Goal: Task Accomplishment & Management: Use online tool/utility

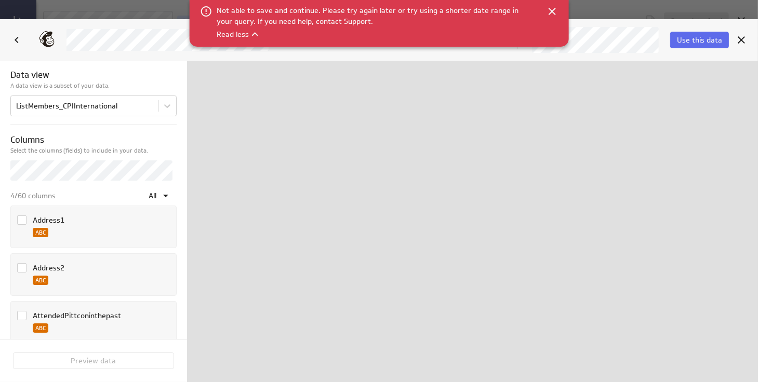
scroll to position [398, 738]
click at [552, 10] on icon at bounding box center [551, 11] width 7 height 7
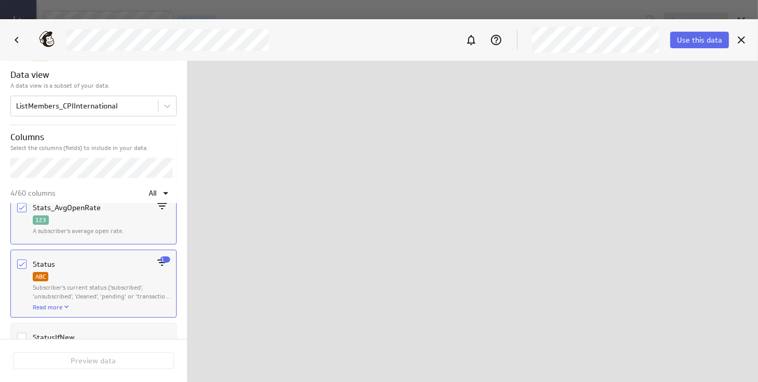
scroll to position [2655, 0]
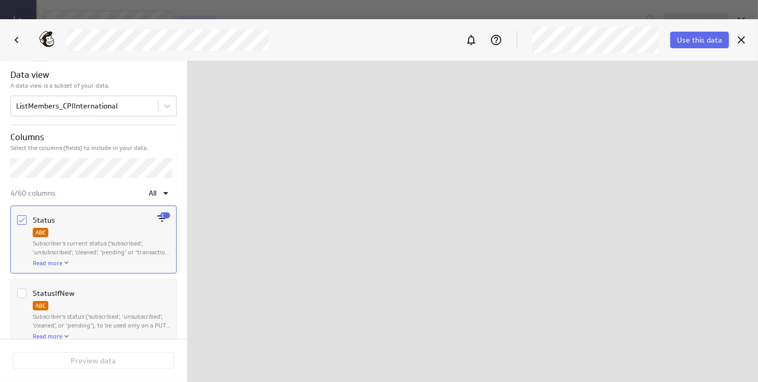
click at [22, 216] on icon "Column Status" at bounding box center [22, 220] width 8 height 8
click at [0, 0] on input "Column Status" at bounding box center [0, 0] width 0 height 0
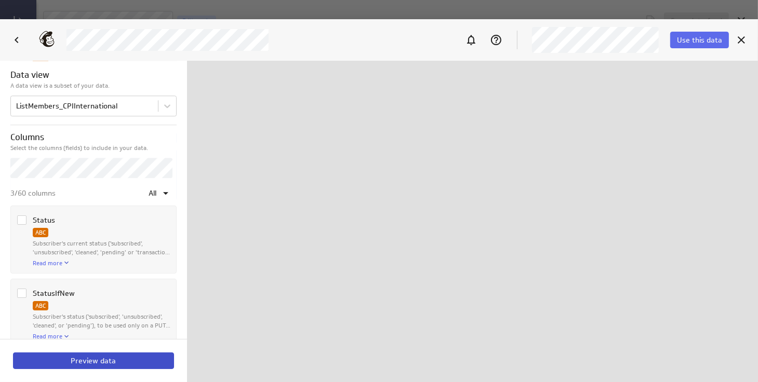
click at [99, 362] on span "Preview data" at bounding box center [93, 360] width 45 height 9
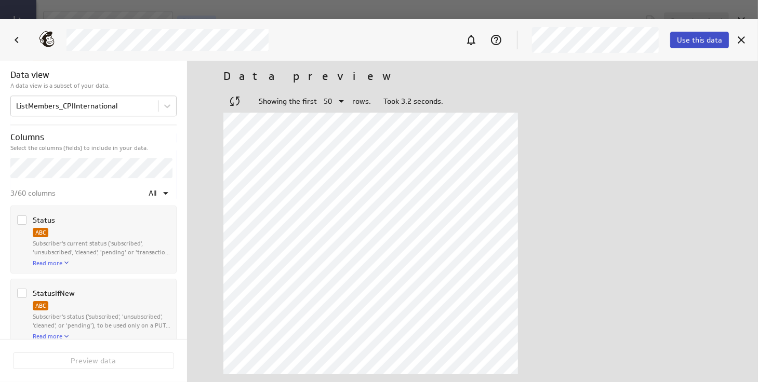
click at [686, 41] on span "Use this data" at bounding box center [699, 39] width 45 height 9
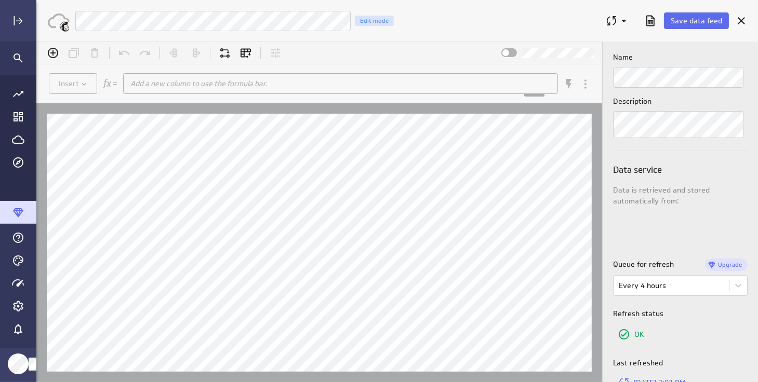
scroll to position [0, 0]
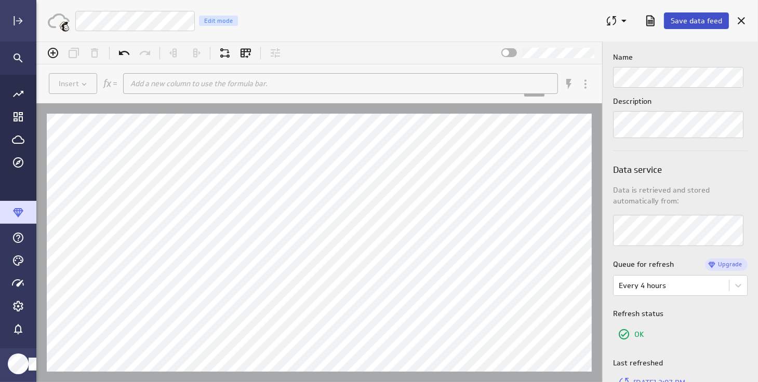
click at [705, 21] on span "Save data feed" at bounding box center [696, 20] width 51 height 9
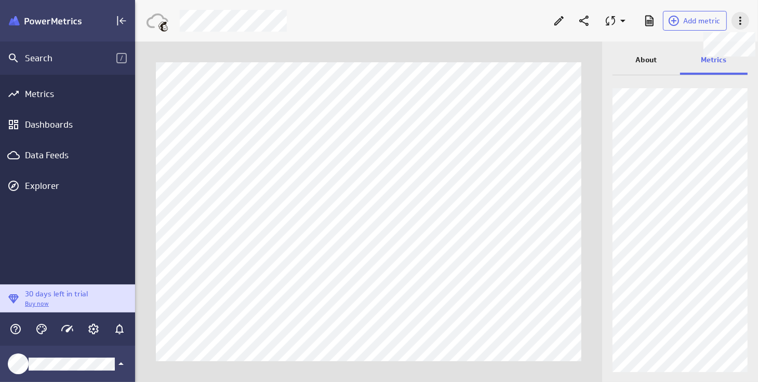
click at [740, 19] on icon at bounding box center [740, 21] width 12 height 12
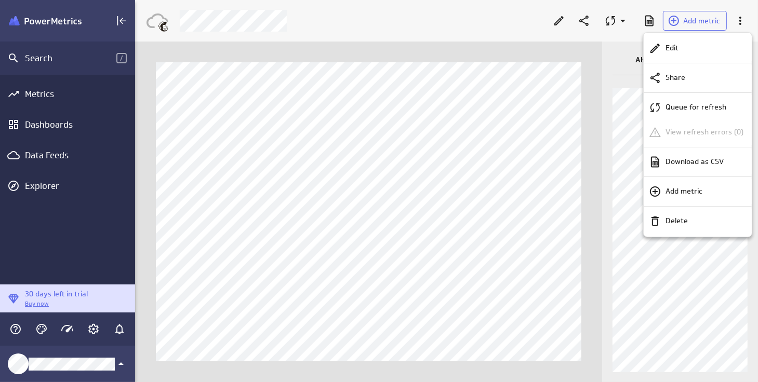
click at [528, 120] on div at bounding box center [379, 191] width 758 height 382
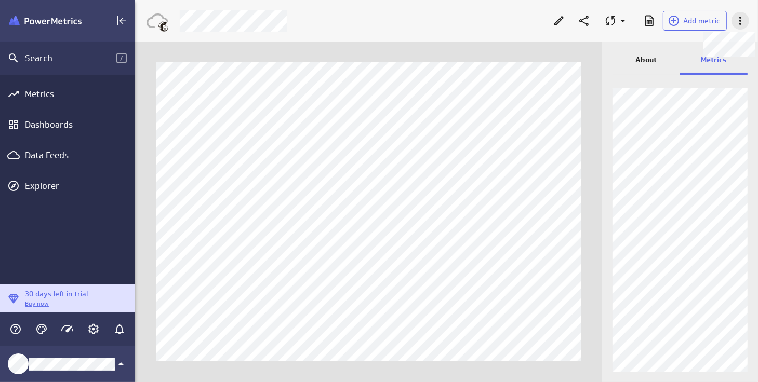
click at [745, 21] on icon at bounding box center [740, 21] width 12 height 12
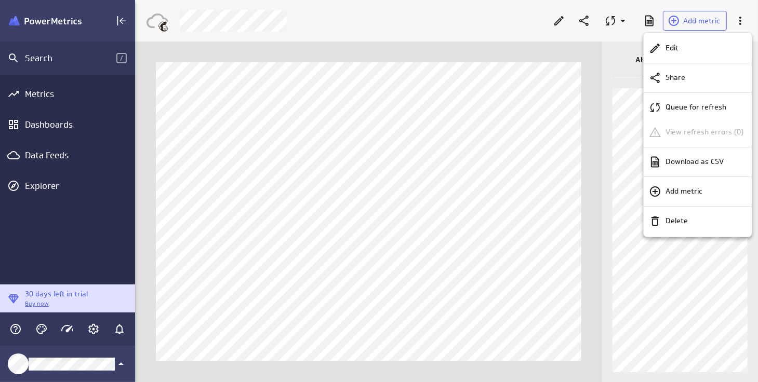
click at [53, 126] on div at bounding box center [379, 191] width 758 height 382
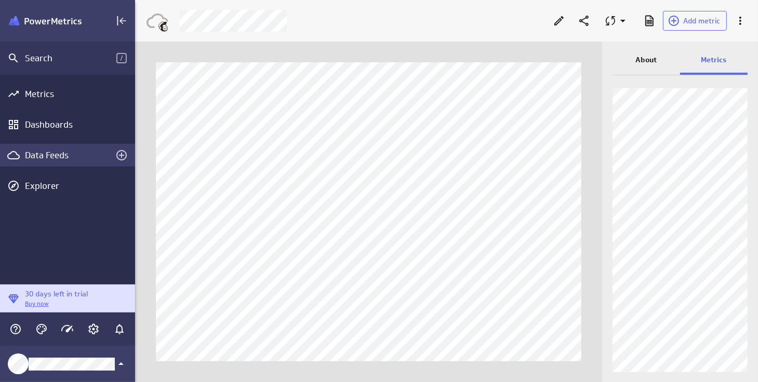
click at [34, 156] on div "Data Feeds" at bounding box center [67, 155] width 85 height 11
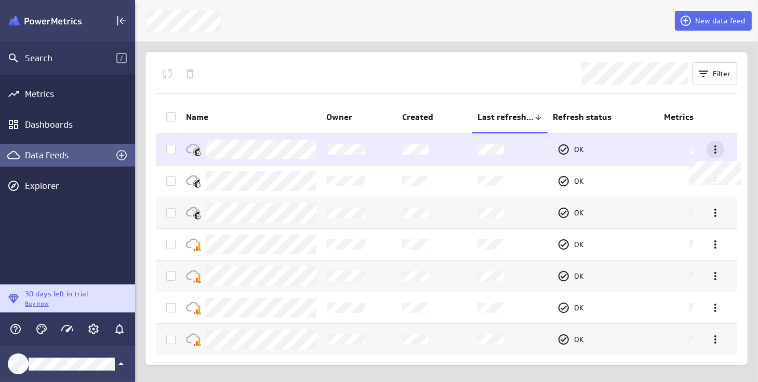
click at [717, 146] on icon at bounding box center [715, 149] width 12 height 12
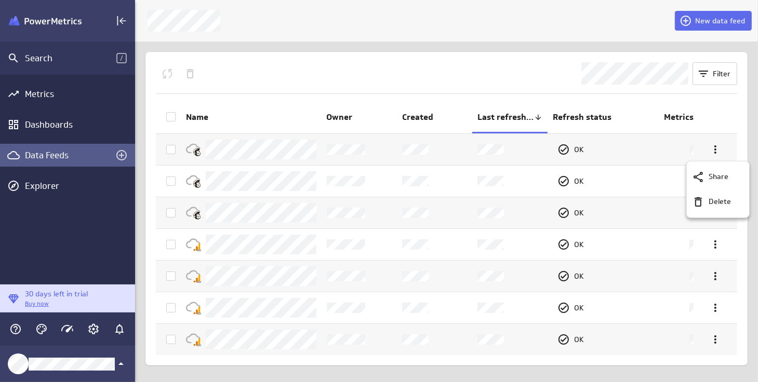
click at [172, 147] on div at bounding box center [379, 191] width 758 height 382
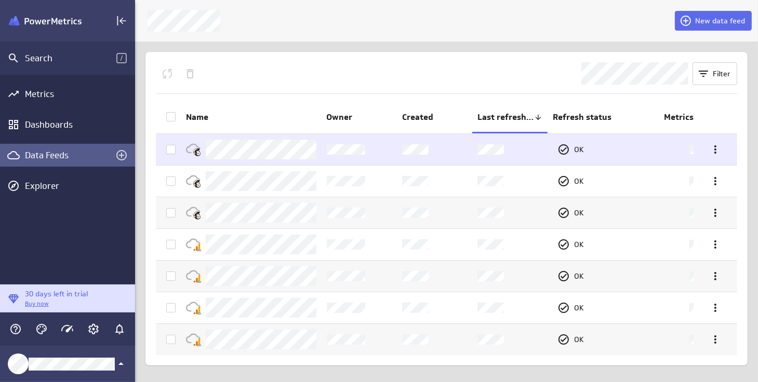
click at [171, 152] on icon at bounding box center [171, 149] width 8 height 8
click at [0, 0] on input "checkbox" at bounding box center [0, 0] width 0 height 0
click at [718, 149] on icon at bounding box center [715, 149] width 12 height 12
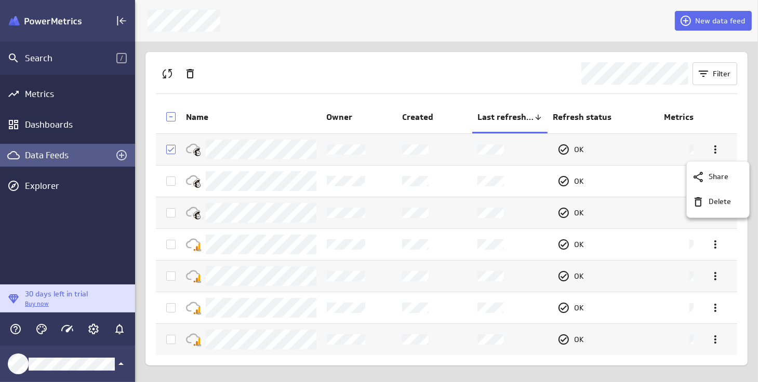
click at [431, 74] on div at bounding box center [379, 191] width 758 height 382
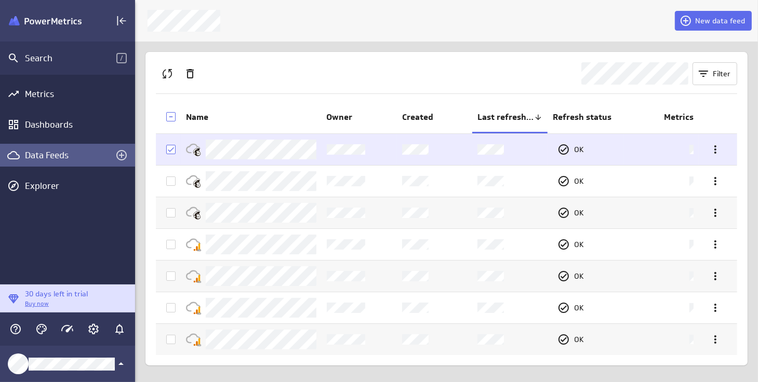
click at [170, 154] on td at bounding box center [168, 149] width 25 height 31
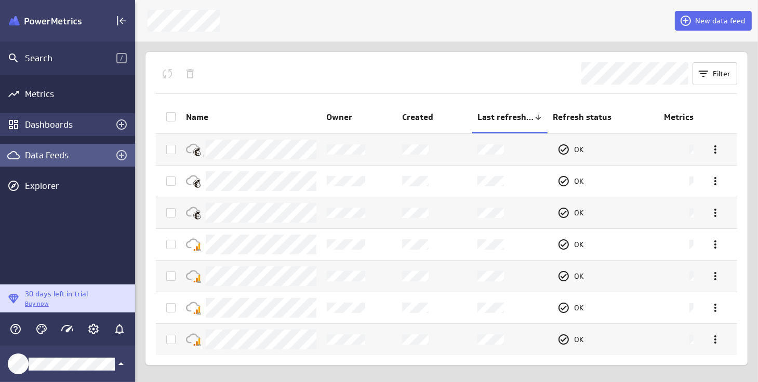
click at [58, 118] on div "Dashboards" at bounding box center [67, 124] width 135 height 23
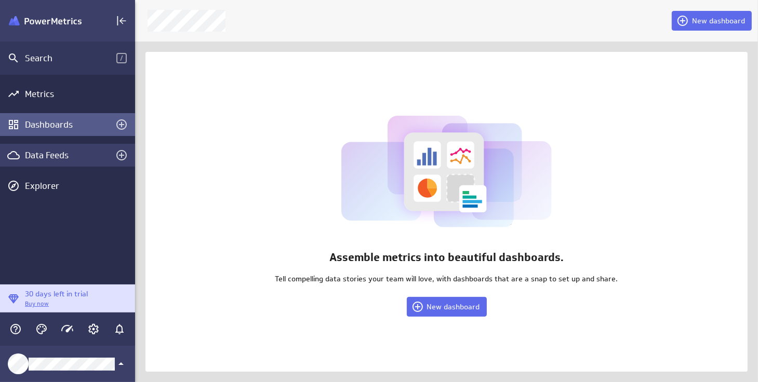
click at [51, 157] on div "Data Feeds" at bounding box center [67, 155] width 85 height 11
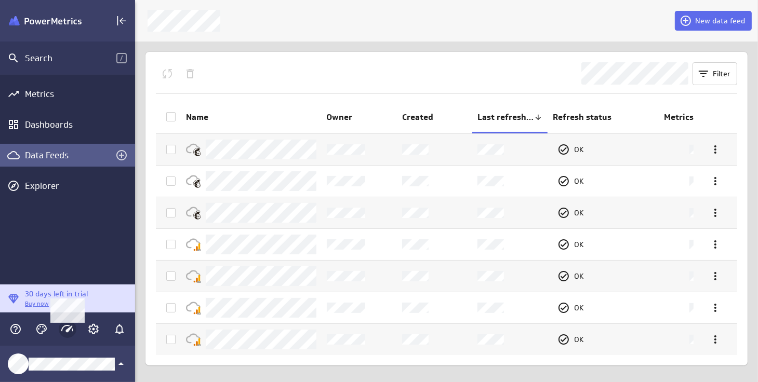
click at [69, 327] on icon "Main Menu" at bounding box center [67, 329] width 12 height 12
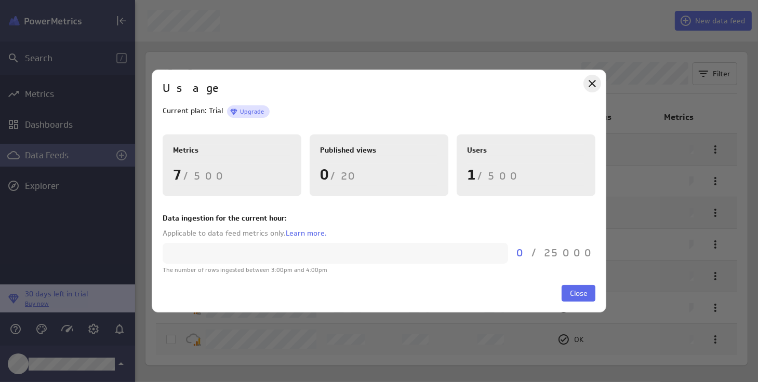
click at [593, 85] on icon "Close" at bounding box center [592, 83] width 7 height 7
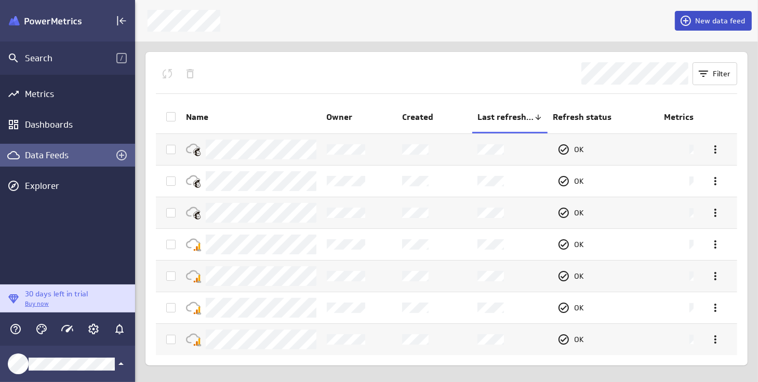
click at [714, 19] on span "New data feed" at bounding box center [720, 20] width 50 height 9
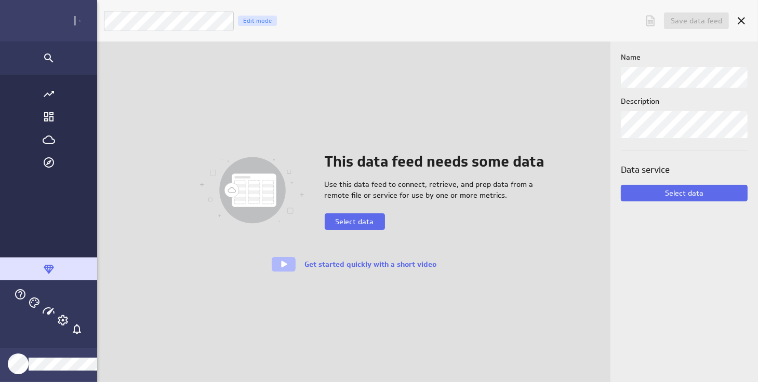
scroll to position [398, 738]
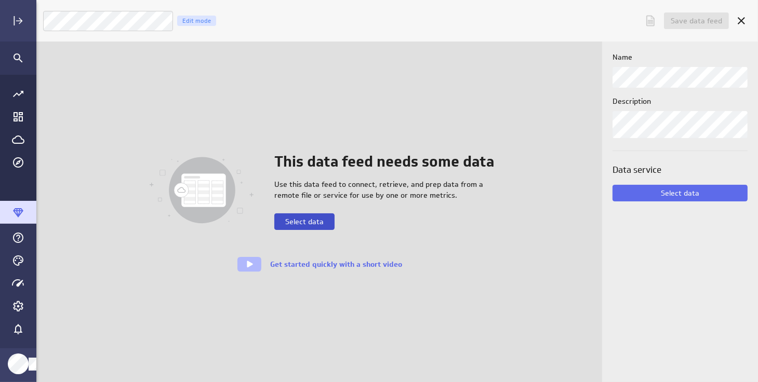
click at [307, 226] on span "Select data" at bounding box center [304, 221] width 38 height 9
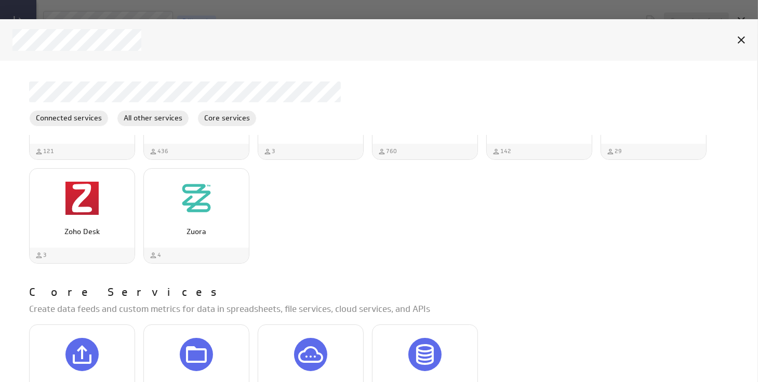
scroll to position [2818, 0]
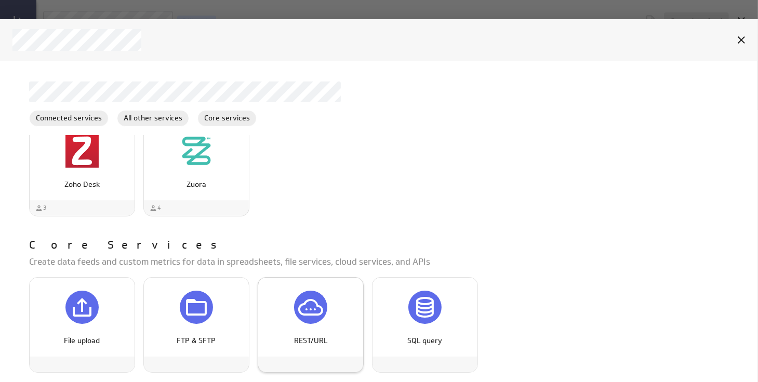
click at [300, 295] on icon "REST/URL" at bounding box center [310, 307] width 25 height 25
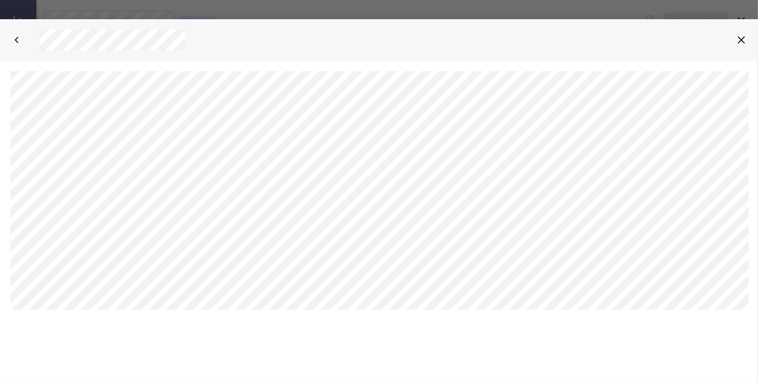
scroll to position [0, 0]
click at [221, 320] on html "Klips Help Account What's New Help Sign Out" at bounding box center [379, 190] width 758 height 260
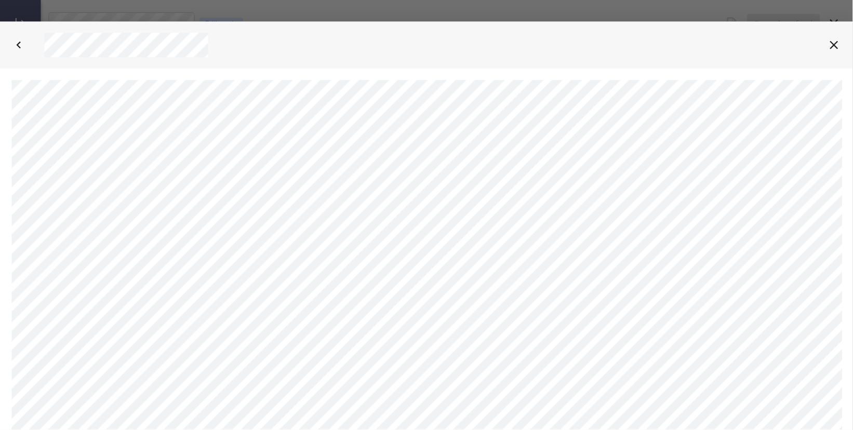
scroll to position [10, 0]
click at [10, 334] on html "Klips Help Account What's New Help Sign Out" at bounding box center [379, 215] width 758 height 331
click at [646, 363] on html "Klips Help Account What's New Help Sign Out" at bounding box center [341, 270] width 682 height 575
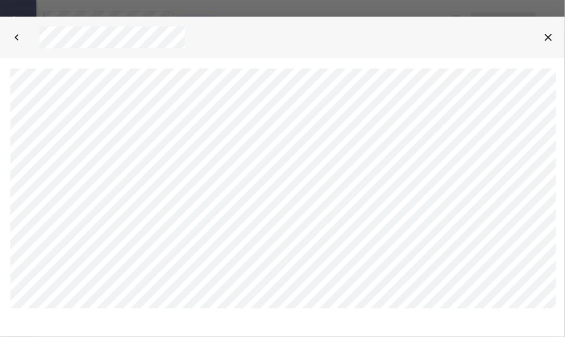
scroll to position [0, 0]
click at [4, 75] on html "Klips Help Account What's New Help Sign Out" at bounding box center [282, 188] width 565 height 261
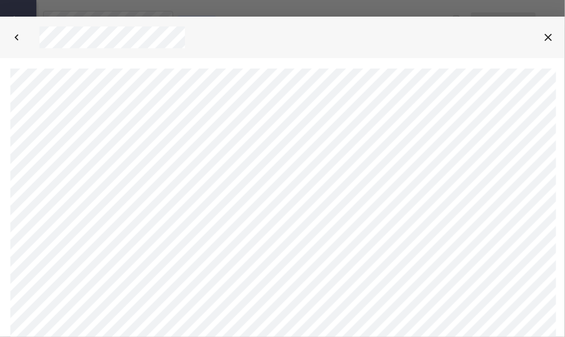
click at [474, 345] on html "Klips Help Account What's New Help Sign Out" at bounding box center [282, 252] width 565 height 388
click at [550, 32] on icon "Cancel" at bounding box center [548, 37] width 12 height 12
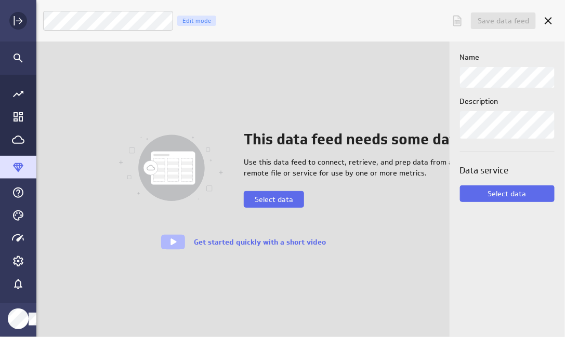
click at [18, 18] on icon "Expand" at bounding box center [18, 21] width 12 height 12
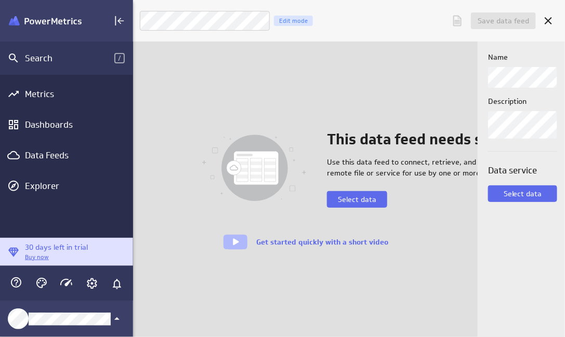
scroll to position [5, 5]
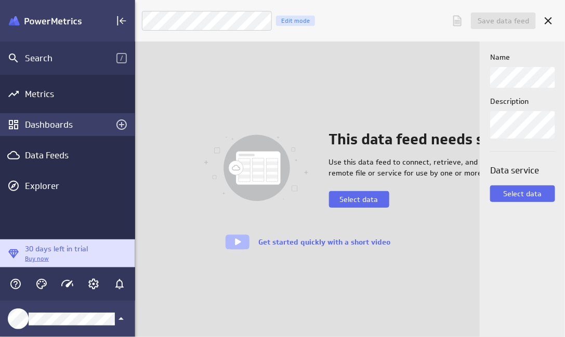
click at [37, 125] on div "Dashboards" at bounding box center [67, 124] width 85 height 11
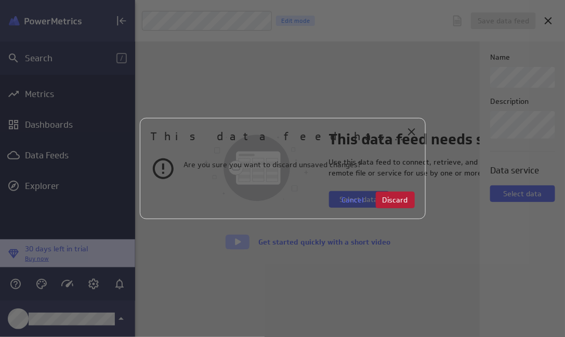
click at [391, 200] on span "Discard" at bounding box center [394, 199] width 25 height 9
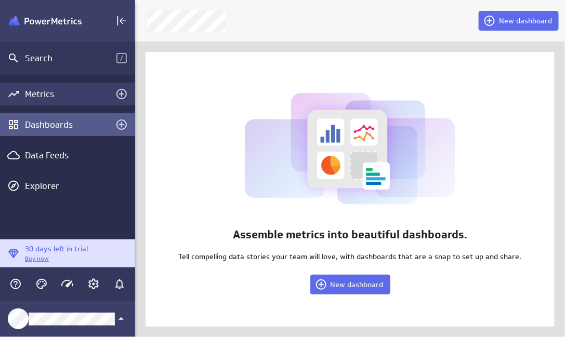
click at [29, 101] on div "Metrics" at bounding box center [67, 94] width 135 height 23
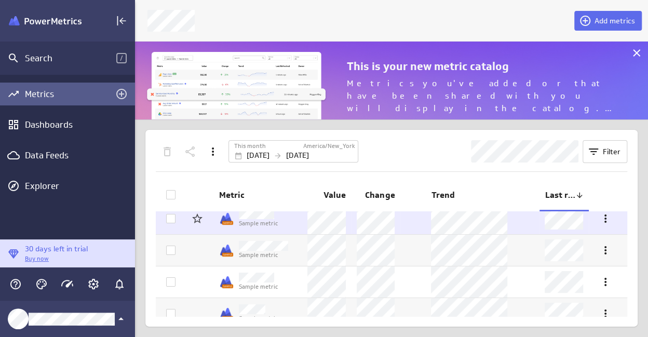
scroll to position [115, 0]
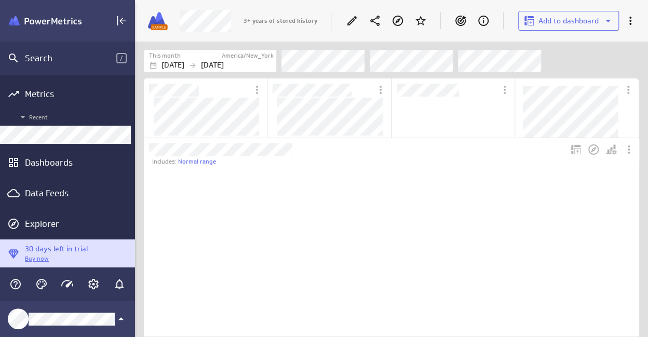
scroll to position [162, 477]
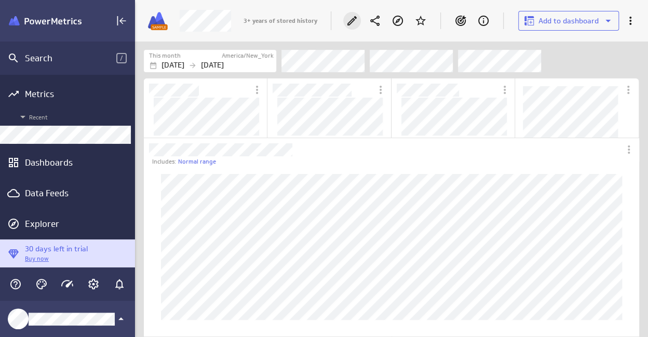
click at [356, 19] on icon "Edit" at bounding box center [352, 21] width 12 height 12
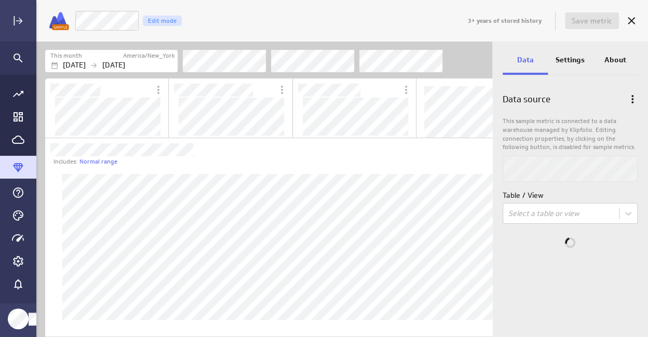
scroll to position [477, 455]
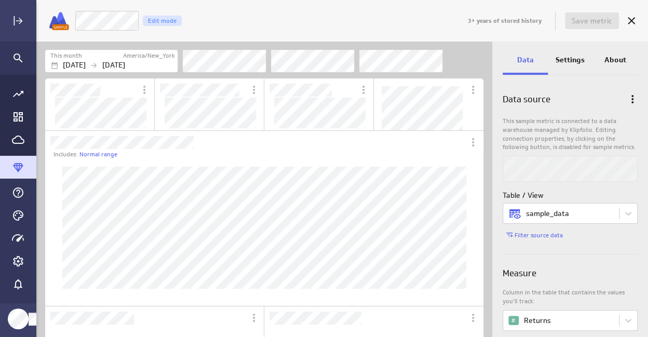
click at [575, 56] on p "Settings" at bounding box center [570, 60] width 29 height 11
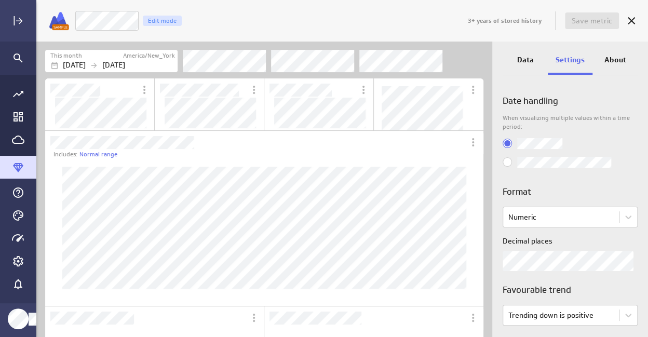
click at [622, 58] on p "About" at bounding box center [615, 60] width 21 height 11
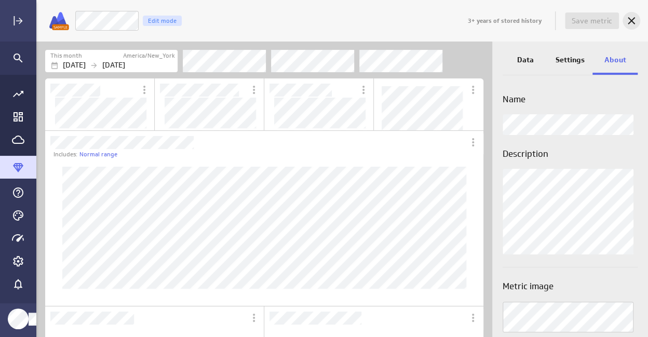
click at [633, 19] on icon "Cancel" at bounding box center [631, 20] width 7 height 7
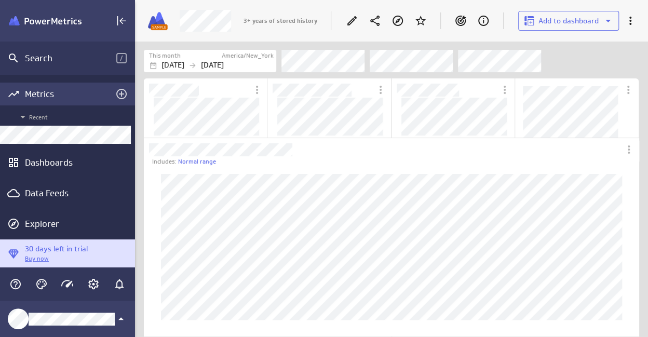
click at [44, 91] on div "Metrics" at bounding box center [67, 93] width 85 height 11
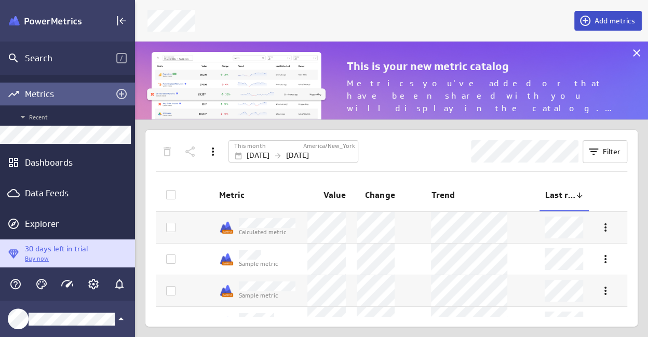
click at [605, 21] on span "Add metrics" at bounding box center [615, 20] width 41 height 9
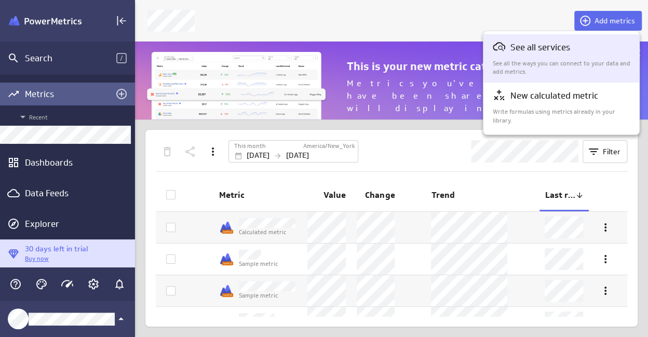
click at [527, 63] on p "See all the ways you can connect to your data and add metrics." at bounding box center [562, 68] width 138 height 18
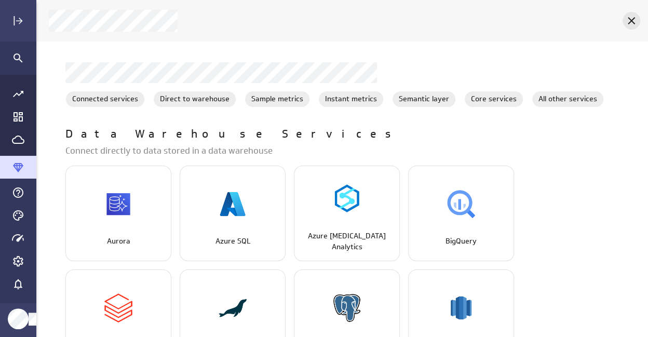
click at [632, 22] on icon "Cancel" at bounding box center [632, 21] width 12 height 12
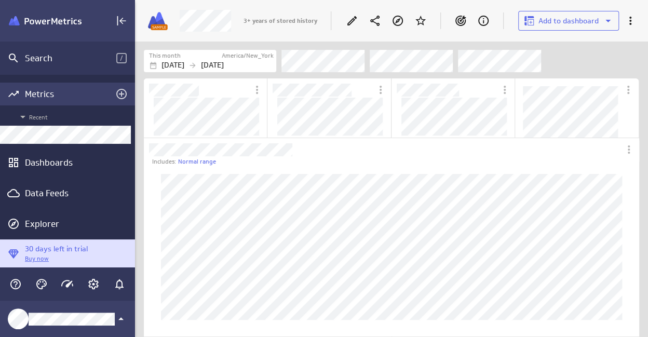
click at [41, 91] on div "Metrics" at bounding box center [67, 93] width 85 height 11
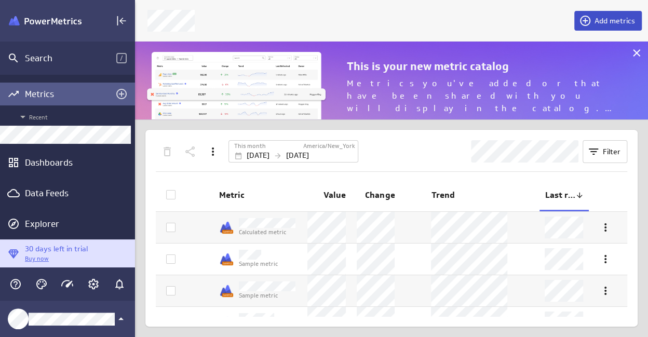
click at [597, 19] on span "Add metrics" at bounding box center [615, 20] width 41 height 9
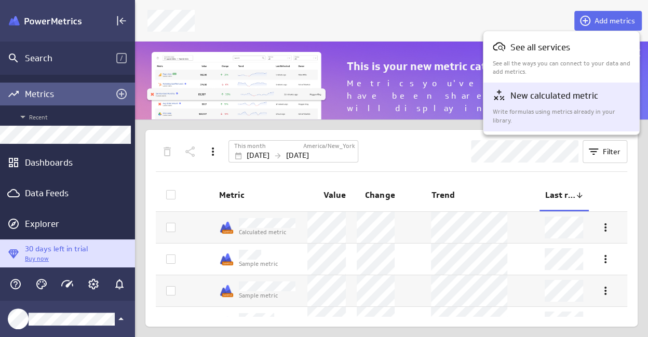
click at [535, 96] on p "New calculated metric" at bounding box center [555, 95] width 88 height 13
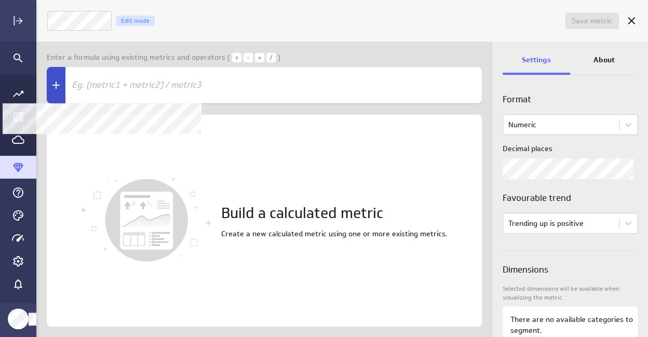
click at [58, 84] on icon at bounding box center [56, 85] width 12 height 12
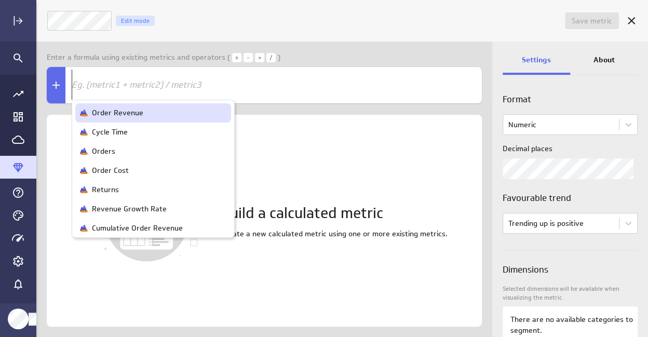
click at [463, 7] on div "Save metric Untitled Edit mode" at bounding box center [344, 20] width 597 height 27
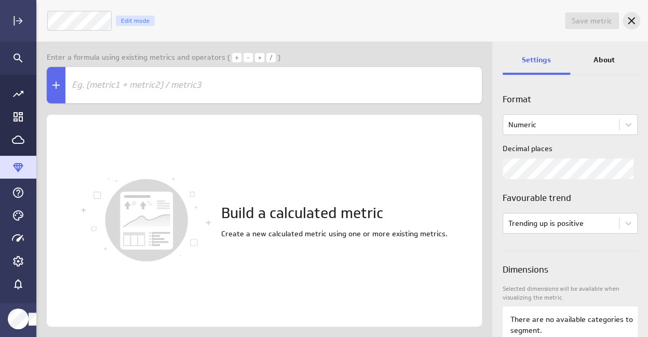
click at [632, 21] on icon "Cancel" at bounding box center [631, 20] width 7 height 7
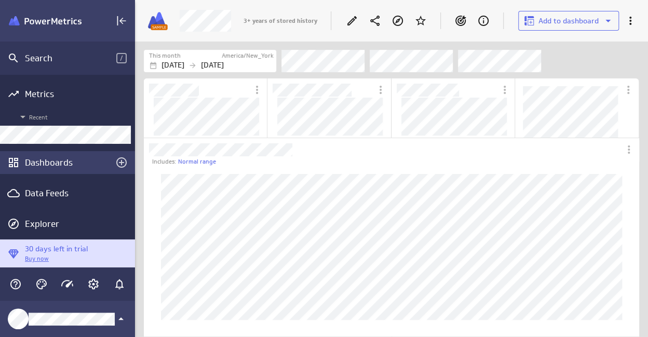
click at [79, 169] on div "Dashboards" at bounding box center [67, 162] width 135 height 23
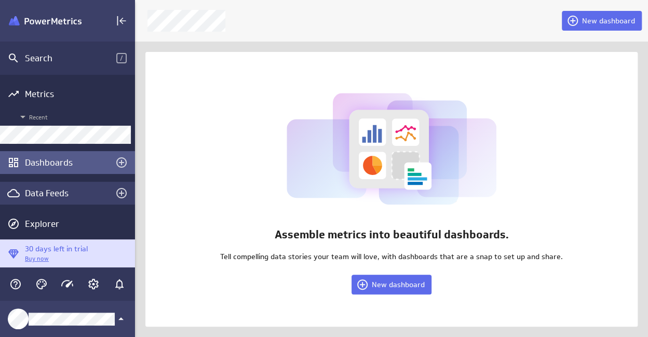
click at [57, 185] on div "Data Feeds" at bounding box center [67, 193] width 135 height 23
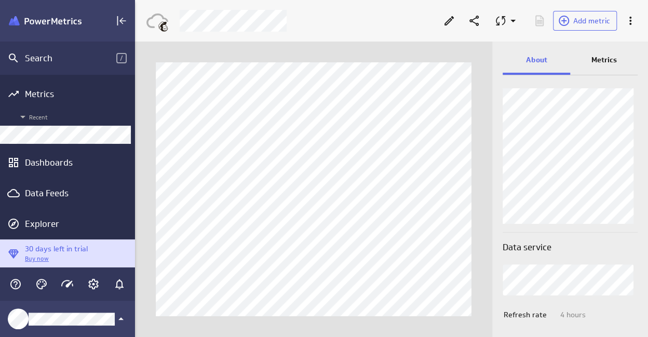
click at [609, 63] on p "Metrics" at bounding box center [604, 60] width 25 height 11
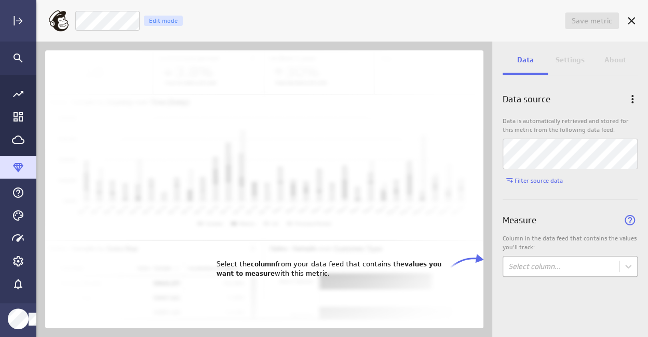
click at [580, 273] on body "Save metric Untitled Edit mode Data Settings About Data source Data is automati…" at bounding box center [324, 168] width 648 height 337
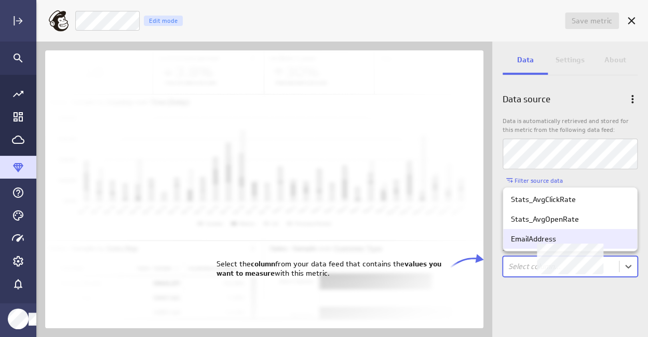
click at [556, 237] on div "EmailAddress" at bounding box center [570, 238] width 118 height 9
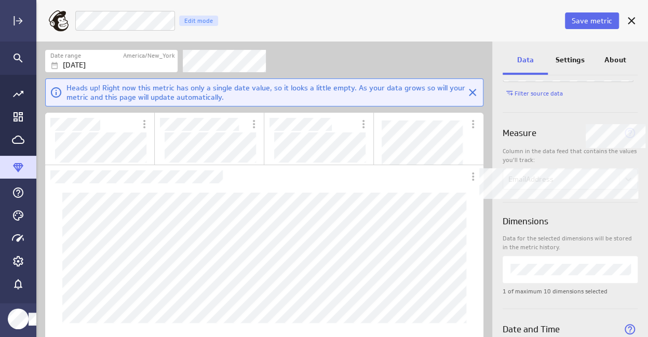
scroll to position [104, 0]
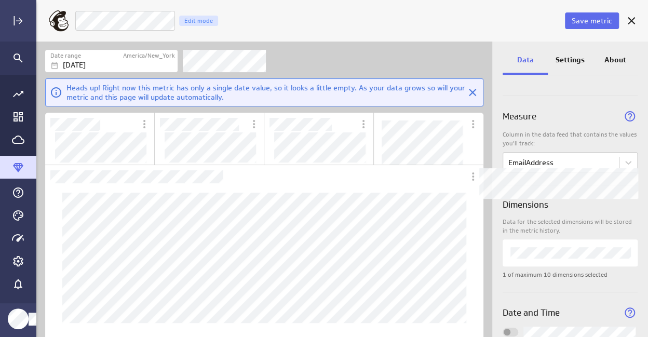
click at [587, 210] on div "Dimensions" at bounding box center [570, 202] width 135 height 32
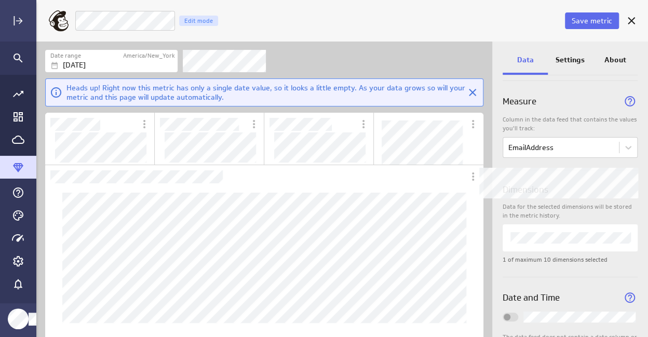
scroll to position [102, 0]
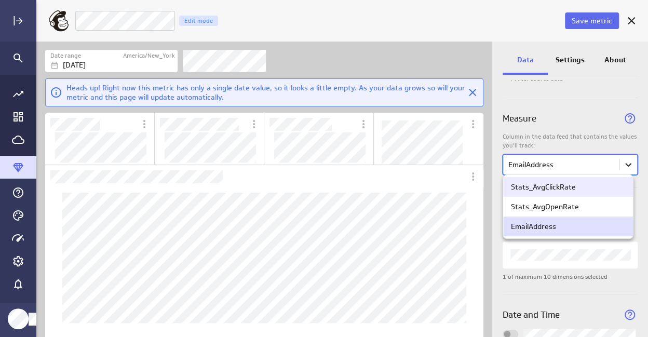
click at [621, 164] on body "Save metric EmailAddress Edit mode Date range America/New_York Oct 08 2025 Head…" at bounding box center [324, 168] width 648 height 337
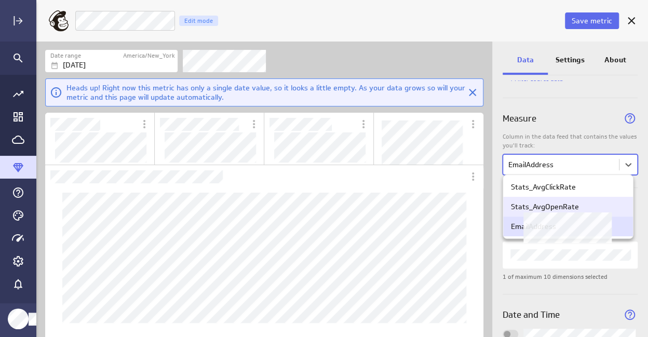
click at [587, 207] on div "Stats_AvgOpenRate" at bounding box center [568, 206] width 114 height 9
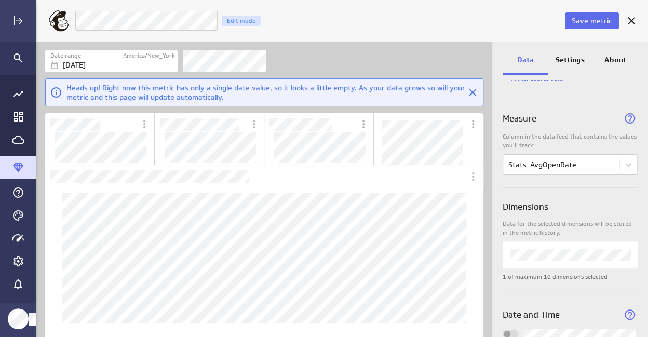
click at [562, 204] on div "Dimensions" at bounding box center [570, 204] width 135 height 32
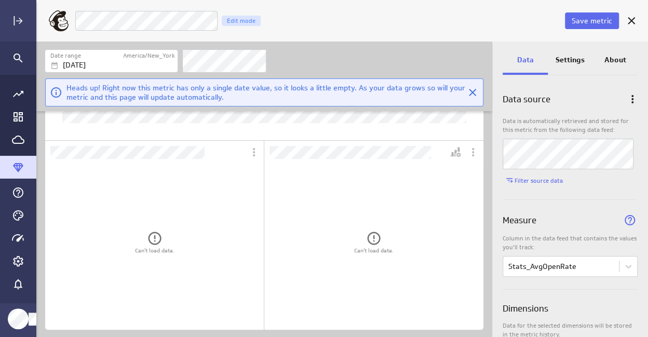
scroll to position [0, 0]
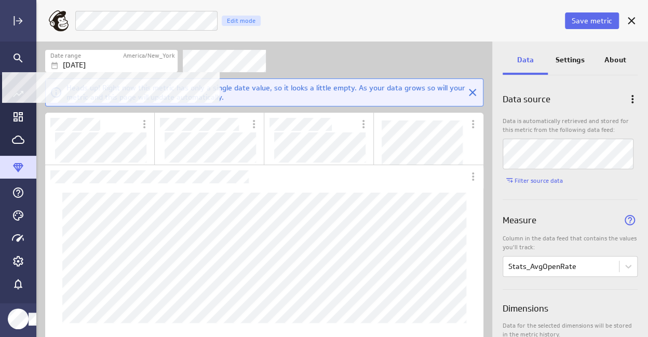
click at [105, 63] on div "[DATE]" at bounding box center [112, 65] width 125 height 11
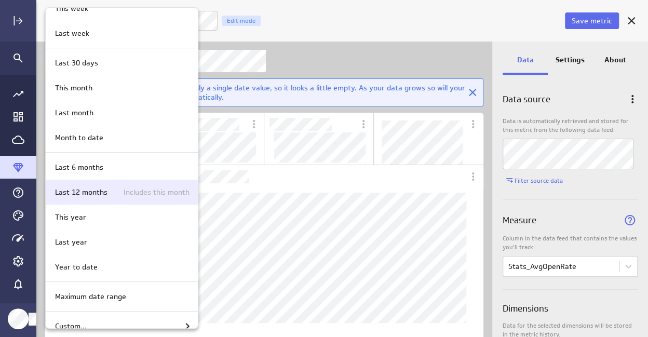
scroll to position [166, 0]
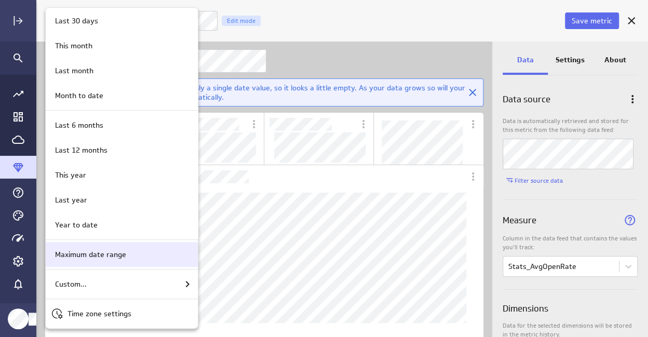
click at [84, 256] on p "Maximum date range" at bounding box center [90, 254] width 71 height 11
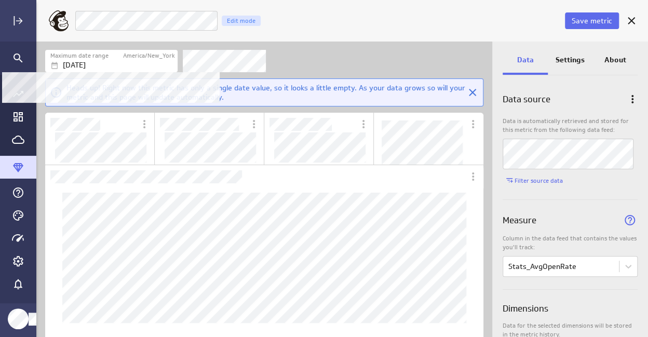
click at [112, 63] on div "[DATE]" at bounding box center [112, 65] width 125 height 11
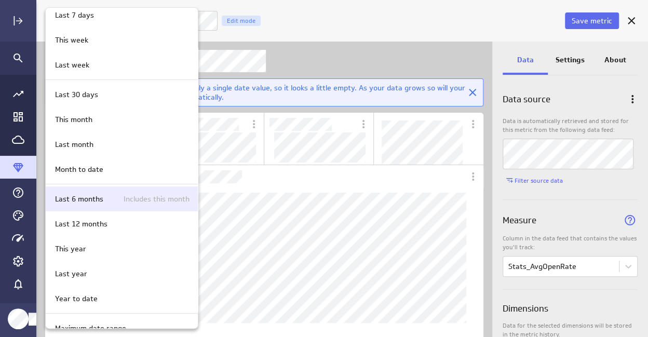
scroll to position [104, 0]
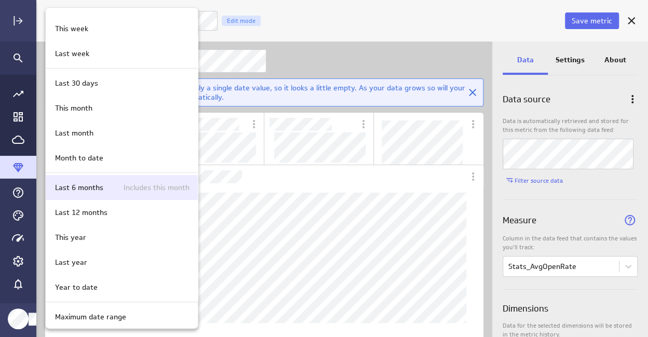
click at [84, 188] on p "Last 6 months" at bounding box center [79, 187] width 48 height 11
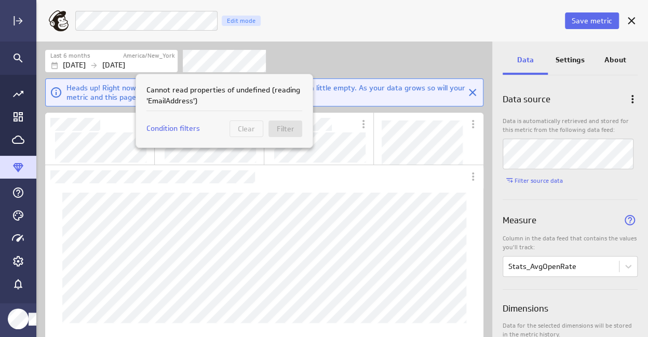
click at [312, 59] on div at bounding box center [324, 168] width 648 height 337
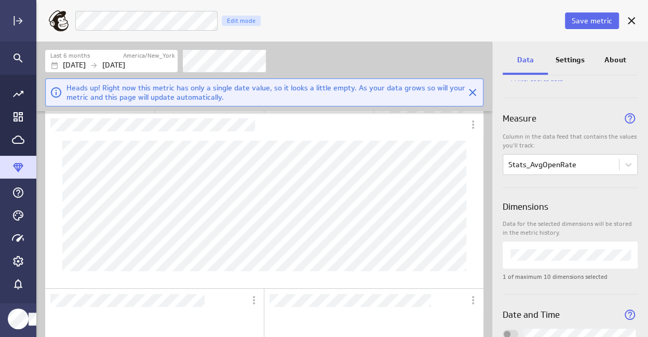
scroll to position [50, 0]
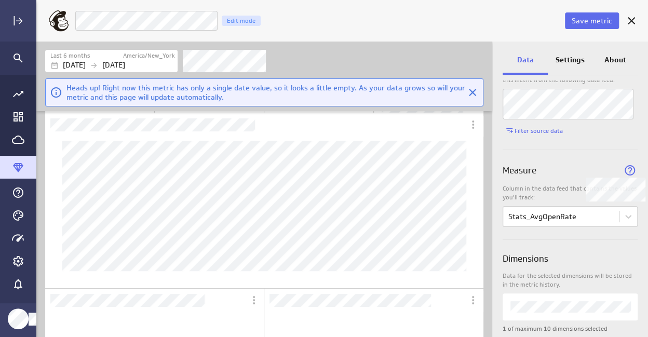
click at [623, 169] on icon "Widget Properties" at bounding box center [630, 171] width 16 height 16
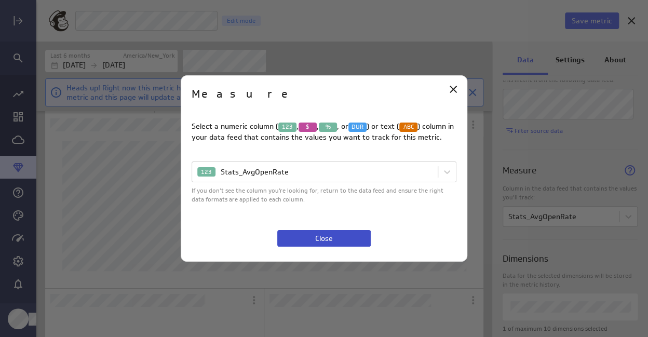
click at [324, 238] on span "Close" at bounding box center [324, 238] width 18 height 9
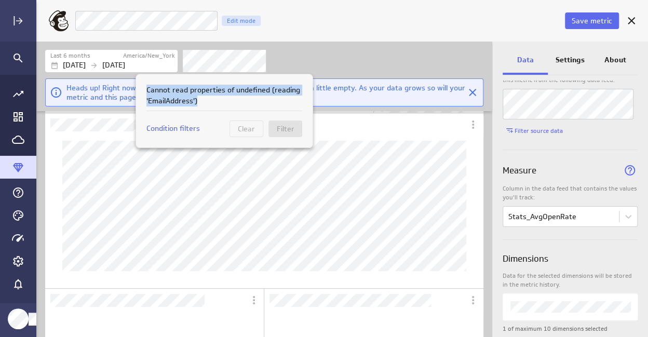
drag, startPoint x: 206, startPoint y: 104, endPoint x: 138, endPoint y: 88, distance: 69.9
click at [138, 88] on div "Cannot read properties of undefined (reading 'EmailAddress') Condition filters …" at bounding box center [225, 111] width 178 height 74
copy p "Cannot read properties of undefined (reading 'EmailAddress')"
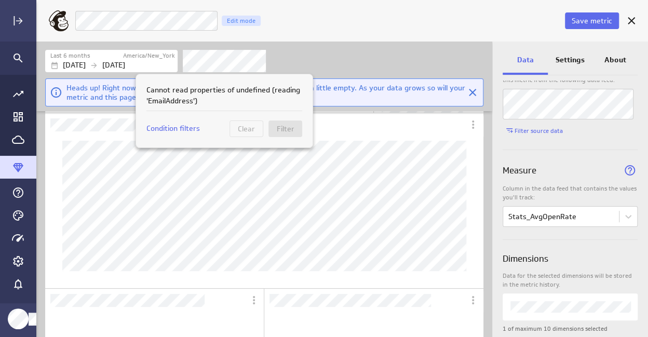
click at [390, 36] on div at bounding box center [324, 168] width 648 height 337
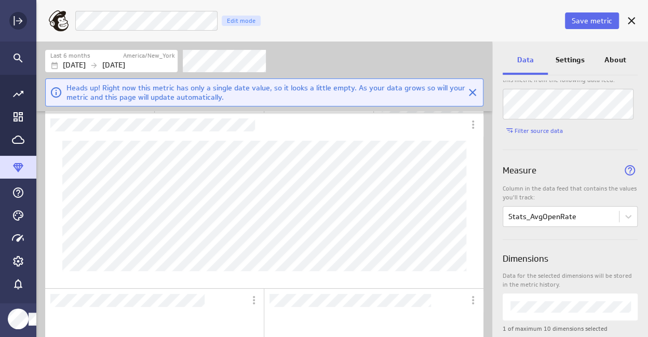
click at [19, 17] on icon "Expand" at bounding box center [18, 21] width 12 height 12
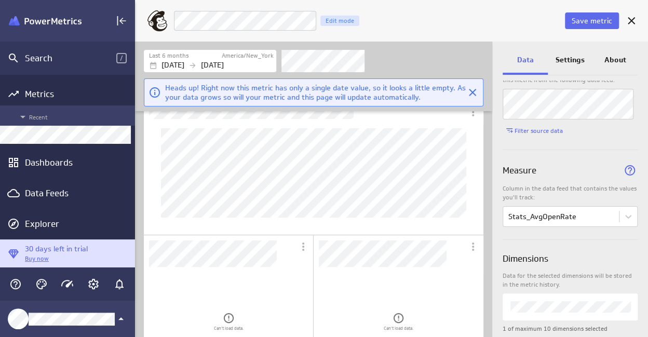
scroll to position [5, 5]
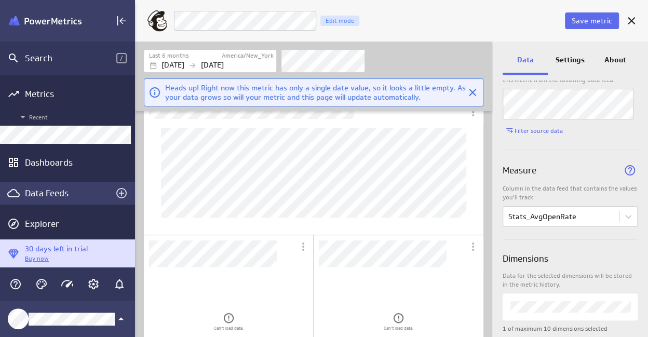
click at [36, 191] on div "Data Feeds" at bounding box center [67, 193] width 85 height 11
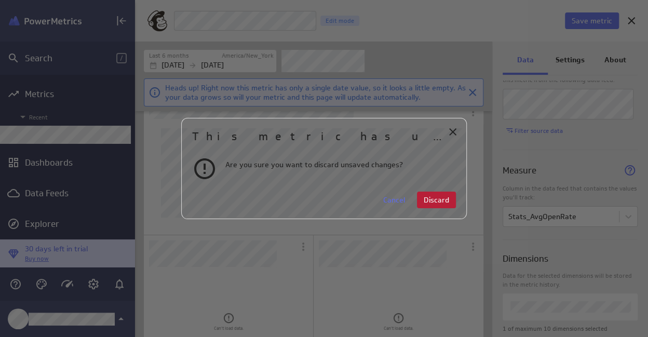
click at [433, 202] on span "Discard" at bounding box center [436, 199] width 25 height 9
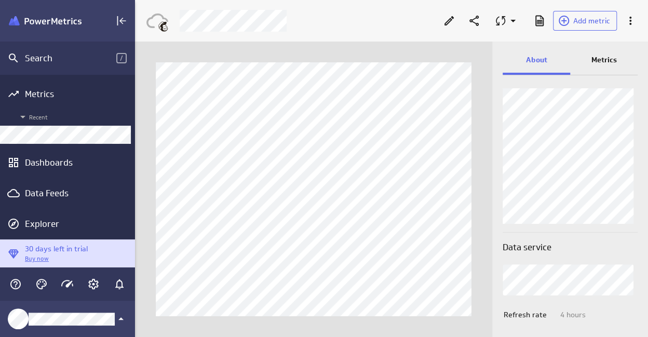
click at [609, 57] on p "Metrics" at bounding box center [604, 60] width 25 height 11
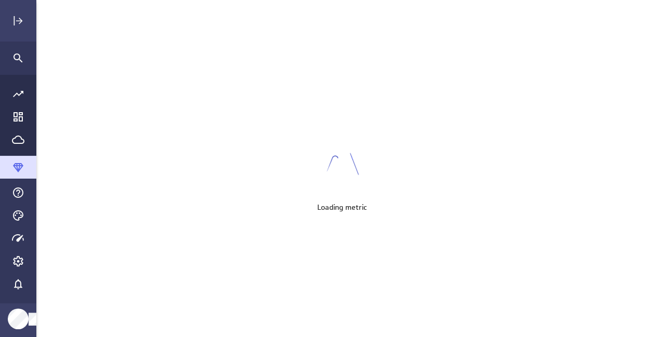
scroll to position [353, 628]
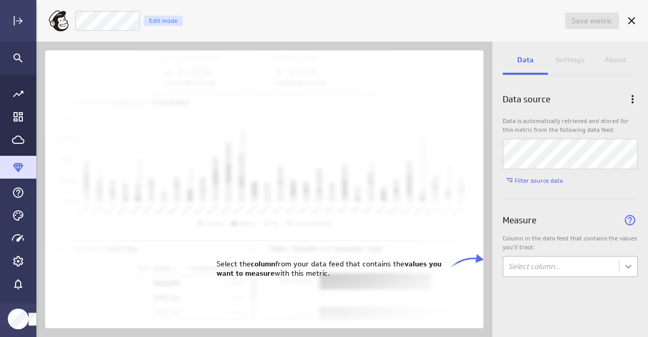
click at [625, 267] on body "Save metric Untitled Edit mode Data Settings About Data source Data is automati…" at bounding box center [324, 168] width 648 height 337
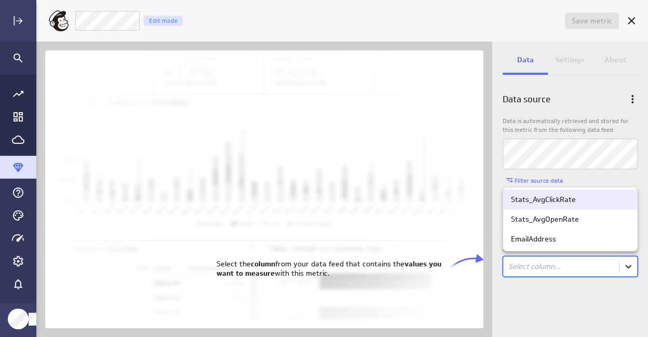
click at [627, 271] on body "Save metric Untitled Edit mode Data Settings About Data source Data is automati…" at bounding box center [324, 168] width 648 height 337
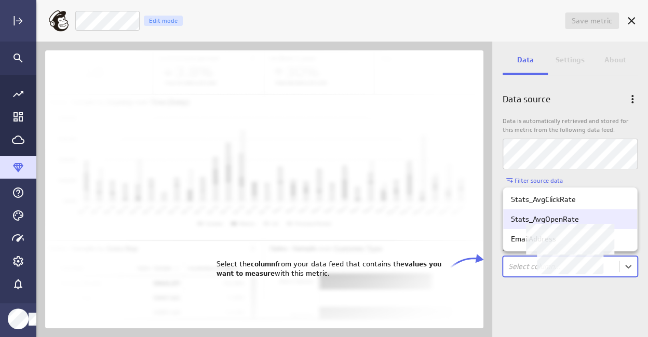
click at [559, 216] on div "Stats_AvgOpenRate" at bounding box center [545, 219] width 68 height 9
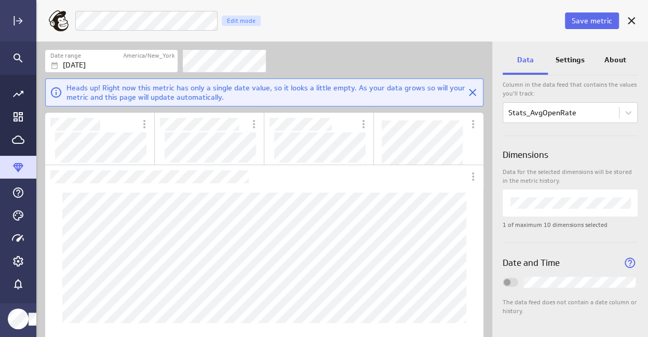
scroll to position [102, 0]
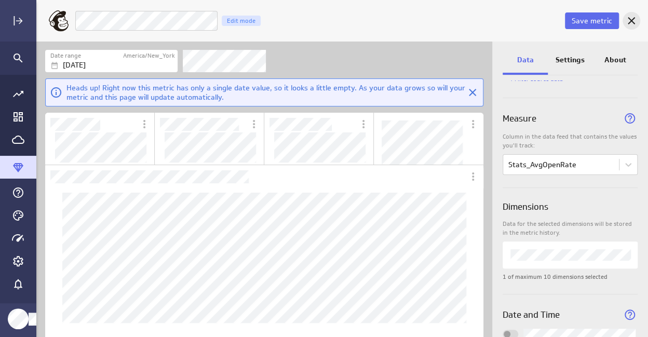
click at [632, 23] on icon "Cancel" at bounding box center [632, 21] width 12 height 12
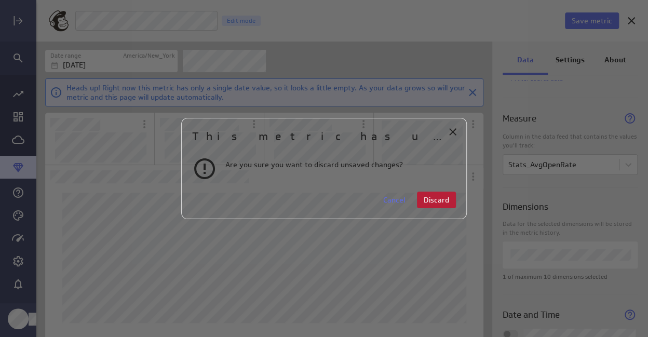
click at [436, 201] on span "Discard" at bounding box center [436, 199] width 25 height 9
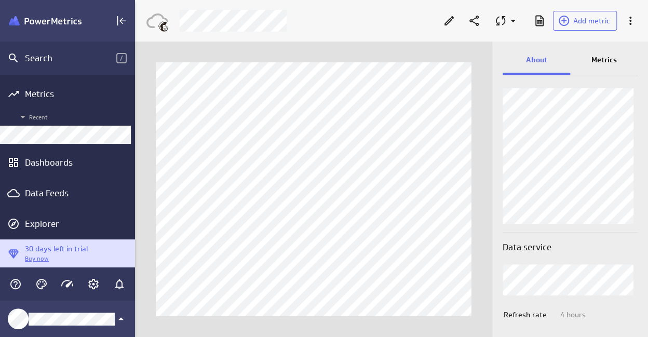
click at [606, 56] on p "Metrics" at bounding box center [604, 60] width 25 height 11
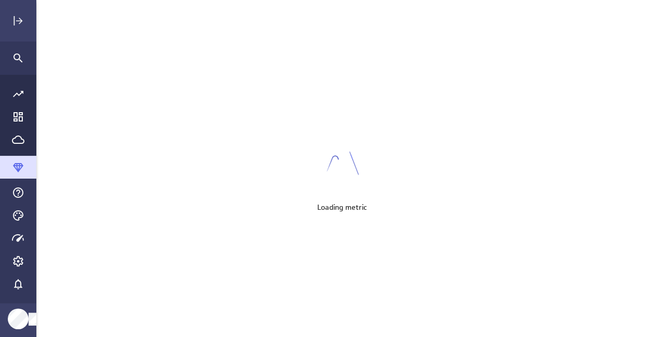
scroll to position [353, 628]
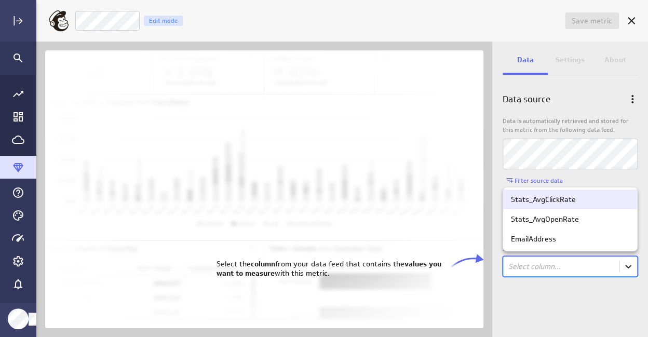
click at [625, 267] on body "Save metric Untitled Edit mode Data Settings About Data source Data is automati…" at bounding box center [324, 168] width 648 height 337
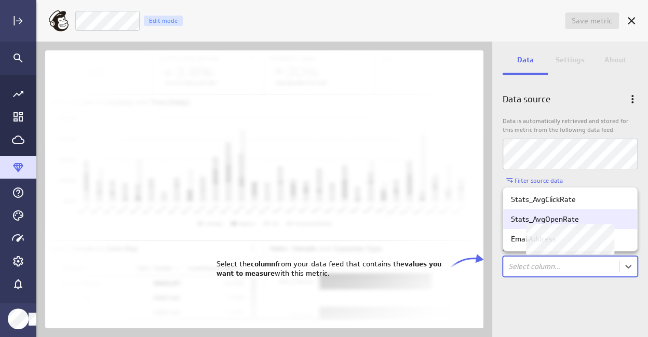
click at [556, 220] on div "Stats_AvgOpenRate" at bounding box center [545, 219] width 68 height 9
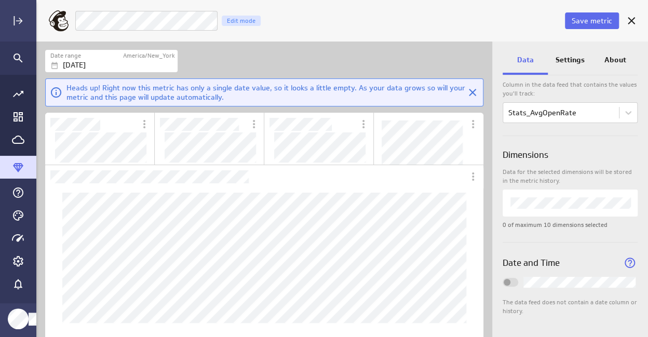
scroll to position [153, 0]
click at [590, 22] on span "Save metric" at bounding box center [592, 20] width 41 height 9
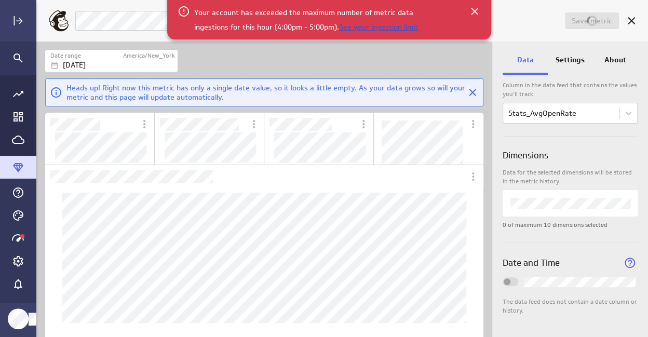
click at [339, 24] on link "See your ingestion limit" at bounding box center [378, 26] width 79 height 9
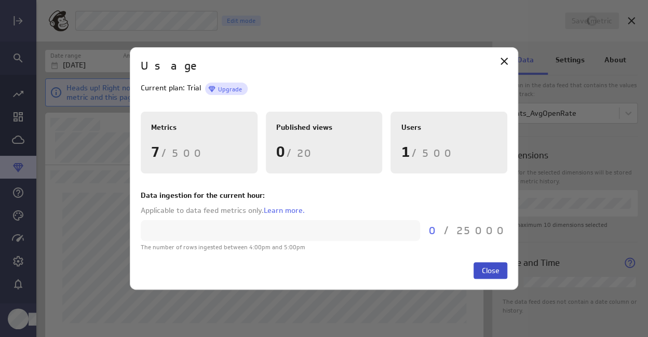
click at [485, 275] on span "Close" at bounding box center [491, 270] width 18 height 9
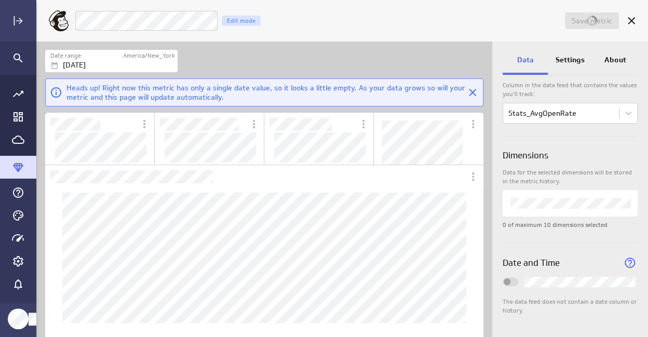
click at [357, 33] on div "Save metric Stats_AvgOpenRate Edit mode" at bounding box center [358, 20] width 569 height 27
click at [469, 93] on icon "Close" at bounding box center [473, 92] width 12 height 12
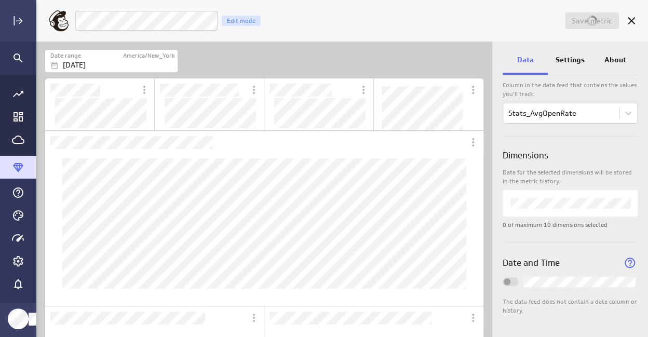
click at [373, 54] on div "Date range America/New_York Oct 08 2025" at bounding box center [264, 60] width 438 height 23
click at [572, 60] on p "Settings" at bounding box center [570, 60] width 29 height 11
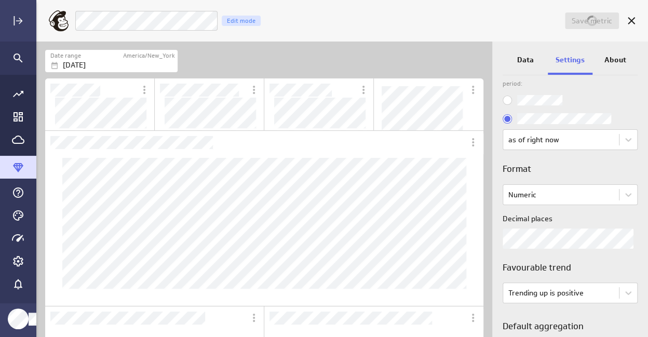
scroll to position [0, 0]
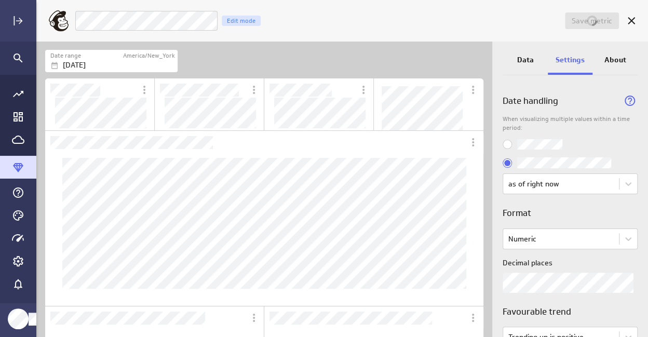
click at [627, 57] on div "About" at bounding box center [615, 61] width 45 height 28
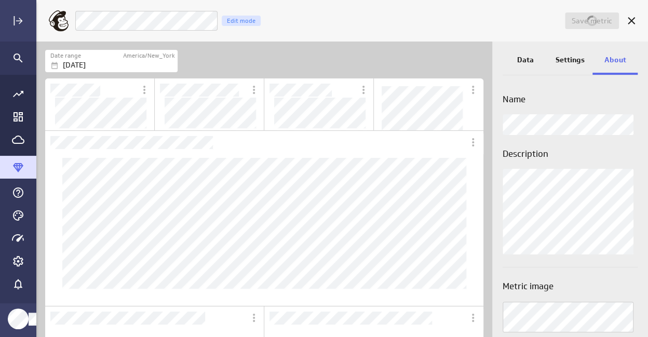
click at [525, 57] on p "Data" at bounding box center [525, 60] width 17 height 11
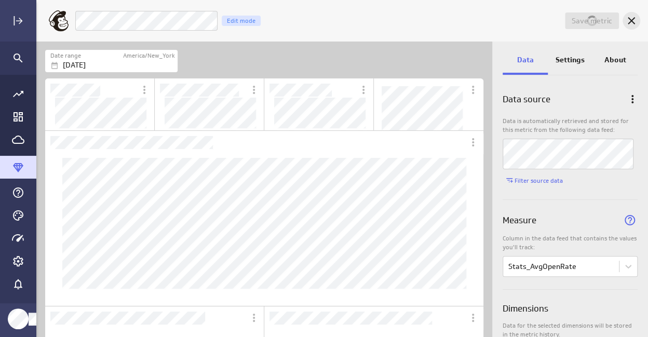
click at [633, 20] on icon "Cancel" at bounding box center [632, 21] width 12 height 12
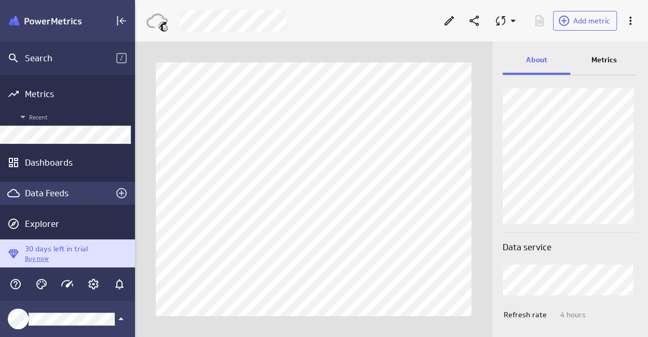
click at [44, 190] on div "Data Feeds" at bounding box center [67, 193] width 85 height 11
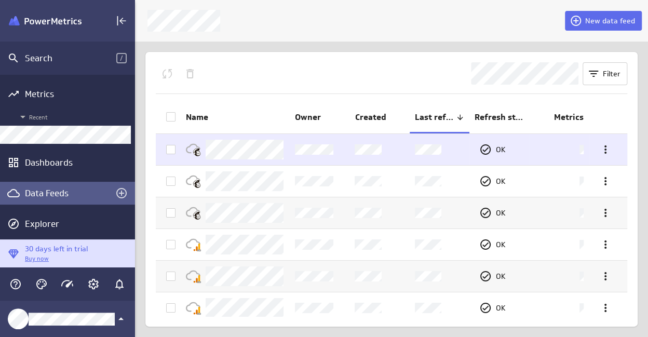
click at [222, 137] on div at bounding box center [235, 149] width 99 height 31
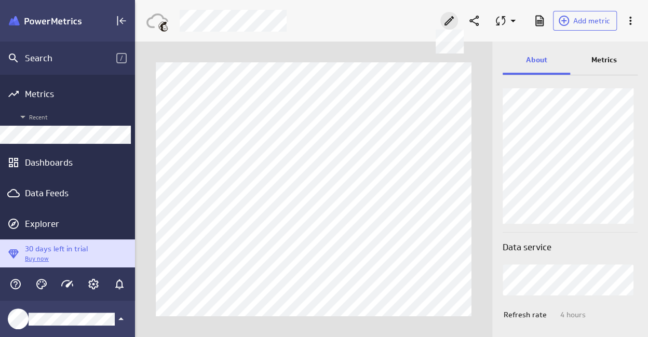
click at [447, 22] on icon at bounding box center [449, 20] width 9 height 9
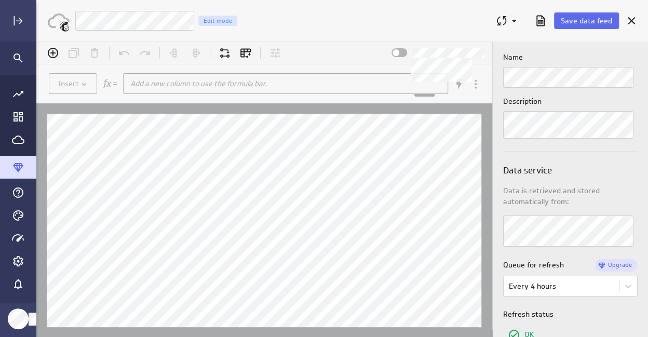
click at [397, 52] on span at bounding box center [396, 52] width 7 height 7
click at [36, 42] on input "checkbox" at bounding box center [36, 42] width 0 height 0
click at [402, 52] on span at bounding box center [403, 52] width 7 height 7
click at [36, 42] on input "checkbox" at bounding box center [36, 42] width 0 height 0
click at [474, 87] on span at bounding box center [466, 85] width 37 height 20
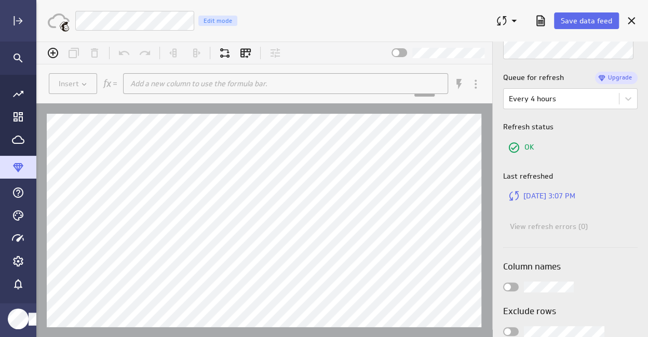
scroll to position [205, 0]
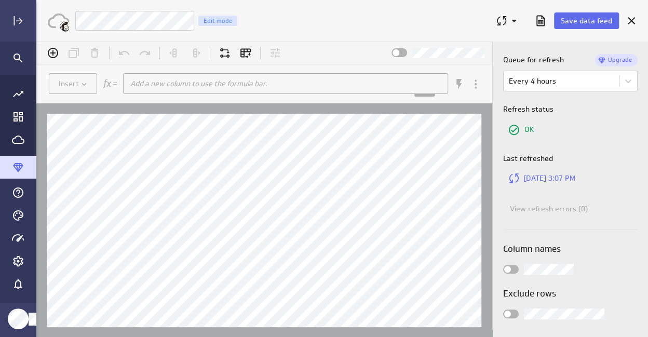
click at [274, 50] on icon at bounding box center [275, 53] width 12 height 12
click at [18, 259] on icon "Account and settings" at bounding box center [18, 261] width 12 height 12
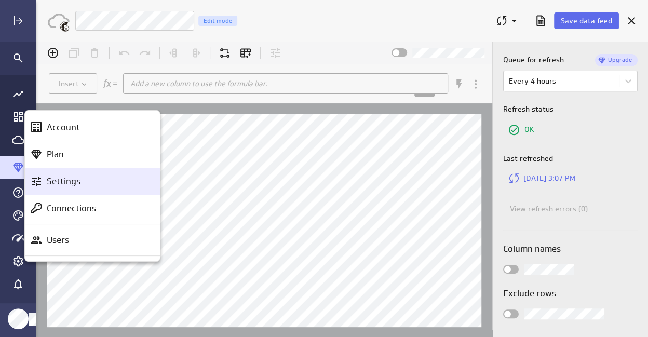
click at [61, 181] on p "Settings" at bounding box center [64, 181] width 34 height 13
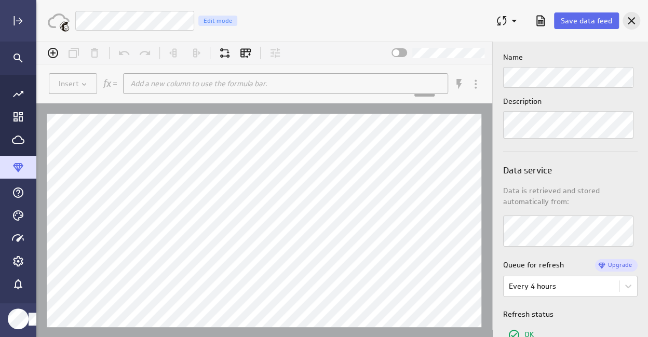
click at [632, 21] on icon "Cancel" at bounding box center [632, 21] width 12 height 12
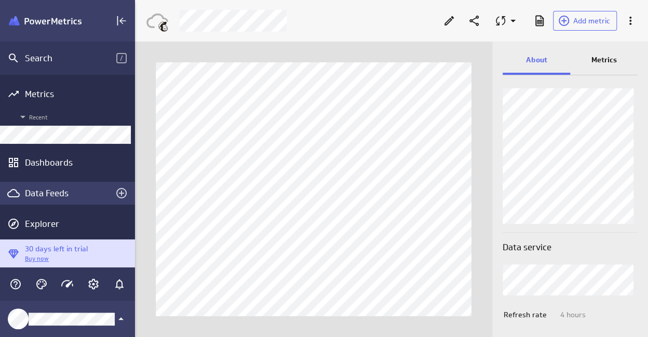
click at [49, 188] on div "Data Feeds" at bounding box center [67, 193] width 85 height 11
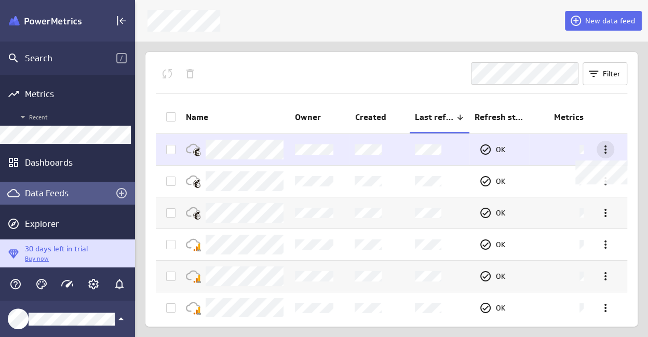
click at [604, 150] on icon at bounding box center [606, 149] width 12 height 12
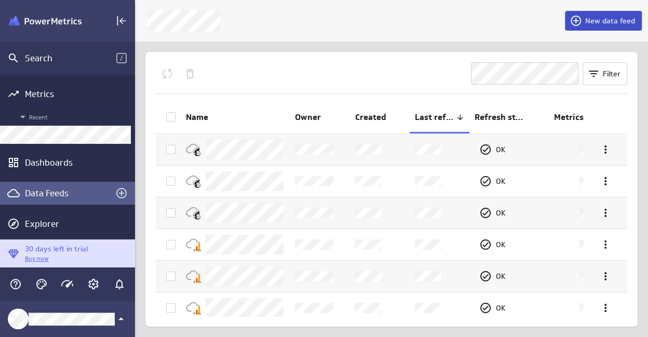
click at [604, 16] on span "New data feed" at bounding box center [611, 20] width 50 height 9
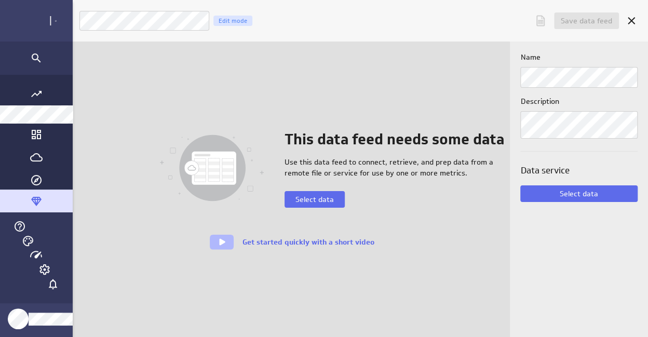
scroll to position [353, 628]
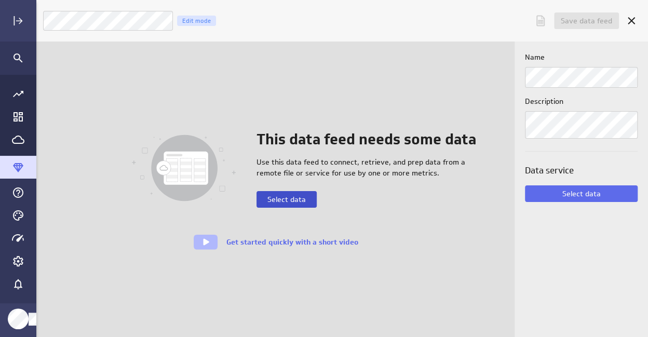
click at [279, 193] on button "Select data" at bounding box center [287, 199] width 60 height 17
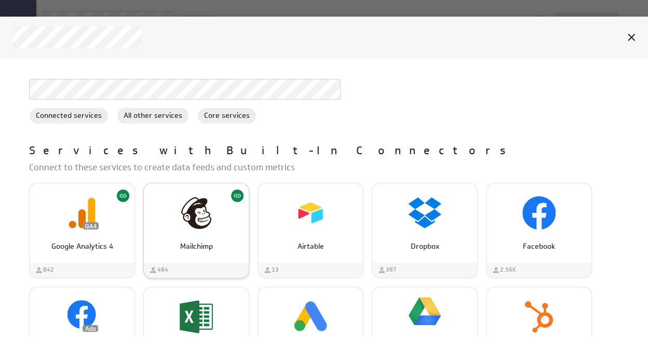
click at [191, 249] on p "Mailchimp" at bounding box center [196, 246] width 83 height 11
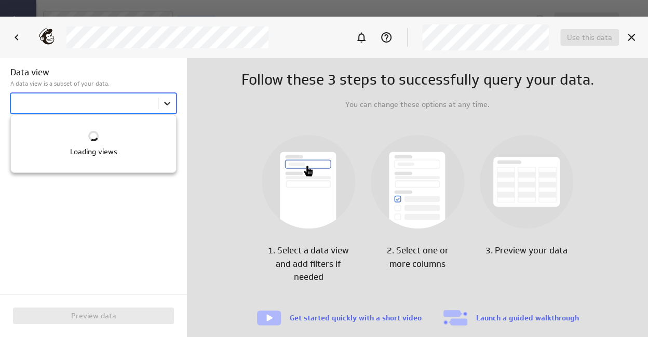
click at [170, 108] on body "Save data feed Untitled data feed Edit mode This data feed needs some data Use …" at bounding box center [324, 168] width 648 height 337
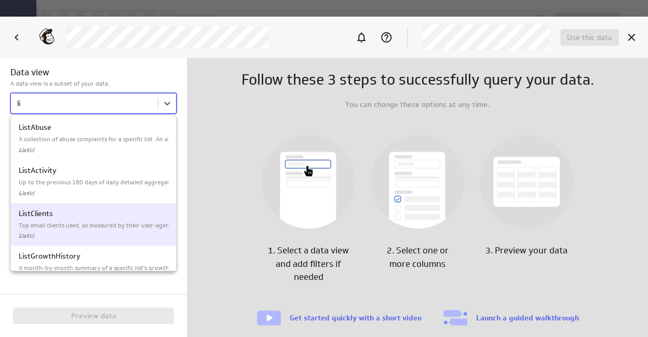
type input "l"
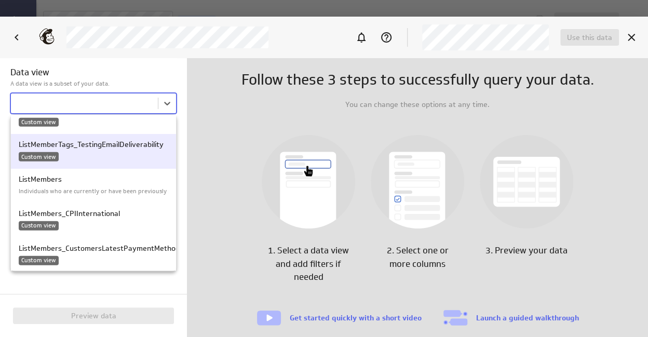
scroll to position [1195, 0]
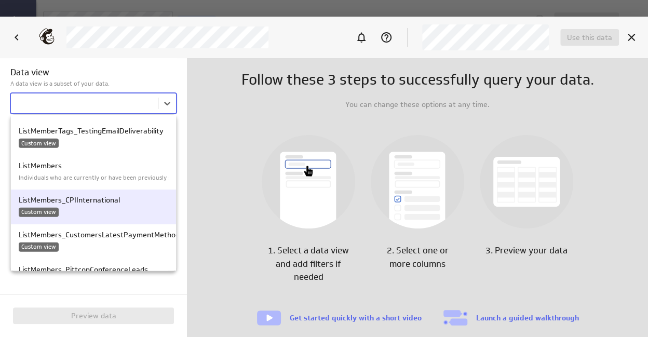
click at [84, 210] on div "Custom view" at bounding box center [94, 212] width 150 height 9
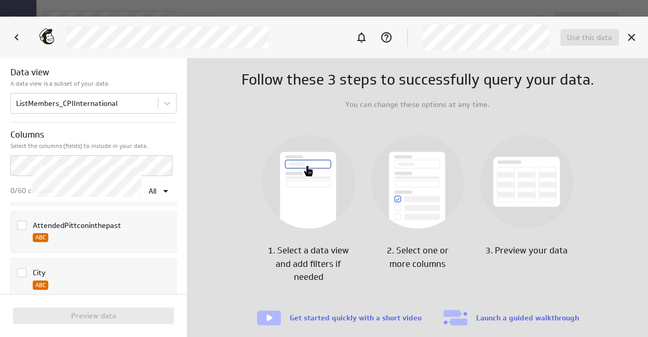
scroll to position [104, 0]
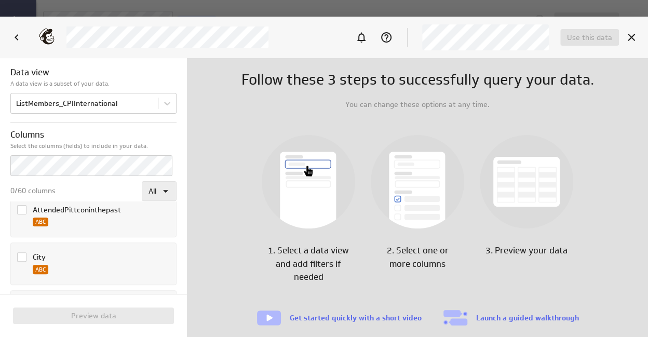
click at [160, 190] on icon at bounding box center [166, 191] width 12 height 12
click at [111, 190] on div at bounding box center [324, 168] width 648 height 337
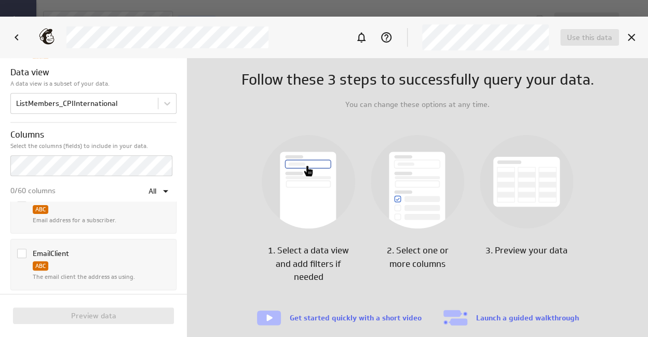
scroll to position [416, 0]
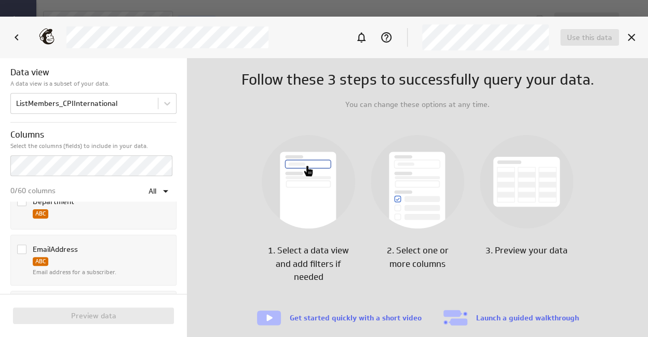
click at [21, 245] on icon "Column EmailAddress" at bounding box center [22, 249] width 8 height 8
click at [0, 0] on input "Column EmailAddress" at bounding box center [0, 0] width 0 height 0
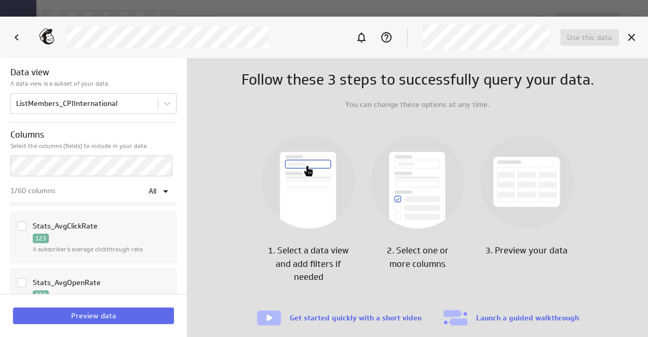
scroll to position [2546, 0]
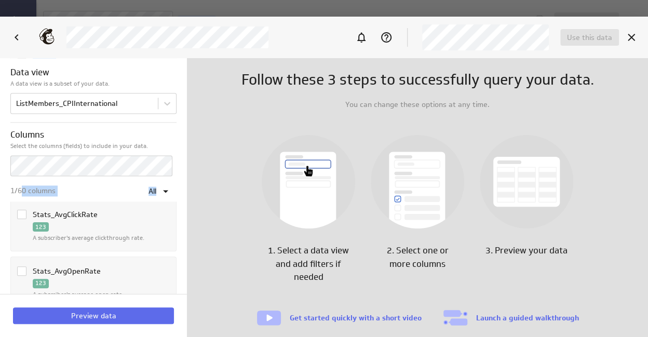
click at [20, 267] on icon "Column Stats_AvgOpenRate" at bounding box center [22, 271] width 8 height 8
click at [0, 0] on input "Column Stats_AvgOpenRate" at bounding box center [0, 0] width 0 height 0
click at [20, 210] on icon "Column Stats_AvgClickRate" at bounding box center [22, 214] width 8 height 8
click at [0, 0] on input "Column Stats_AvgClickRate" at bounding box center [0, 0] width 0 height 0
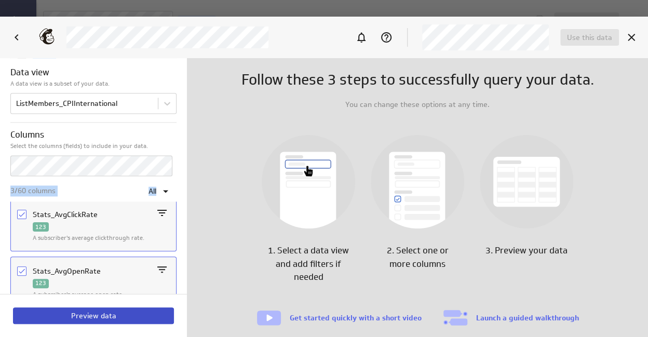
click at [99, 316] on span "Preview data" at bounding box center [93, 315] width 45 height 9
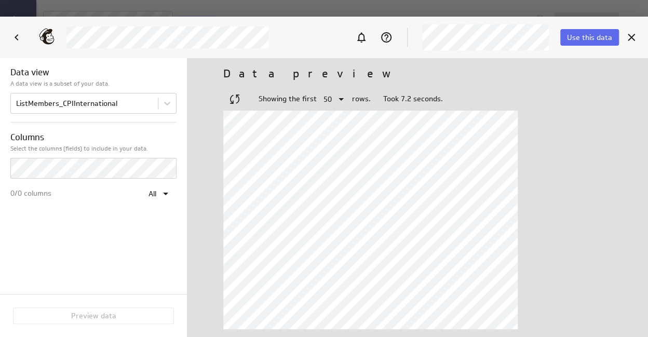
scroll to position [0, 0]
click at [634, 36] on icon "Cancel" at bounding box center [632, 37] width 12 height 12
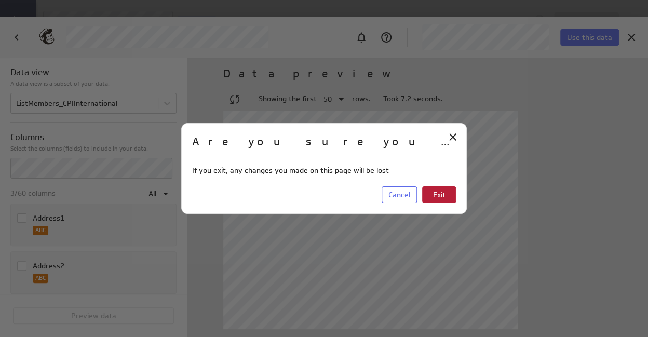
click at [444, 194] on span "Exit" at bounding box center [439, 194] width 12 height 9
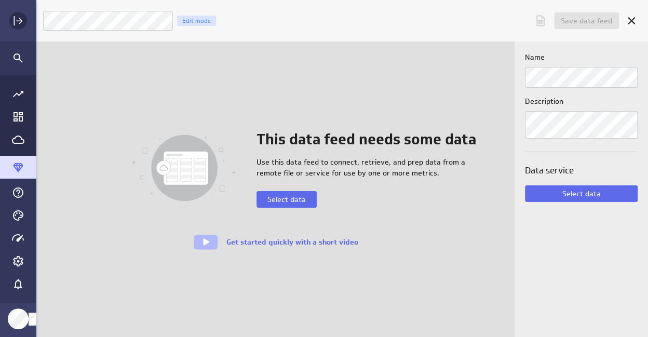
click at [15, 18] on icon "Expand" at bounding box center [18, 21] width 12 height 12
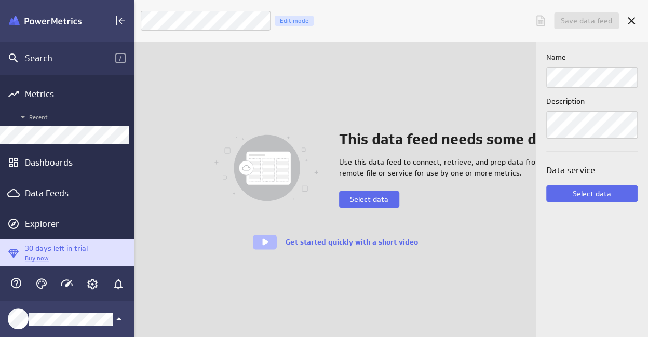
scroll to position [5, 5]
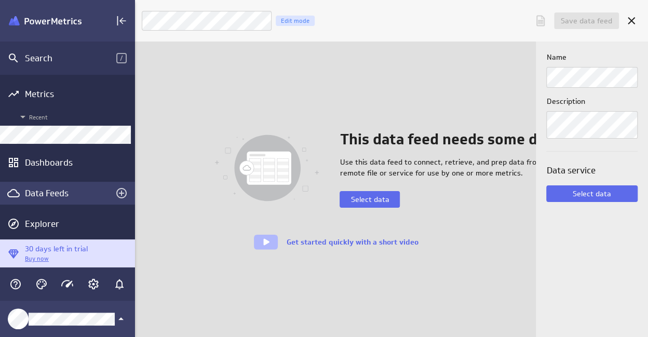
click at [52, 189] on div "Data Feeds" at bounding box center [67, 193] width 85 height 11
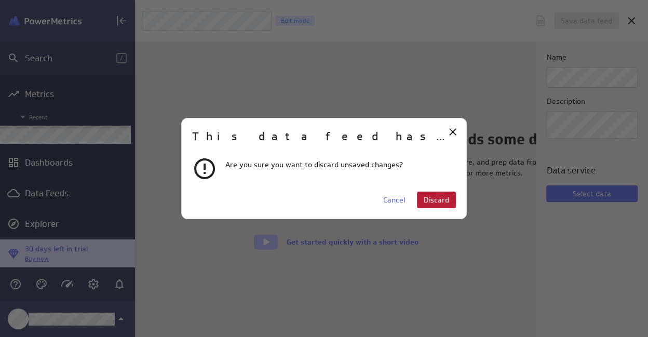
click at [435, 197] on span "Discard" at bounding box center [436, 199] width 25 height 9
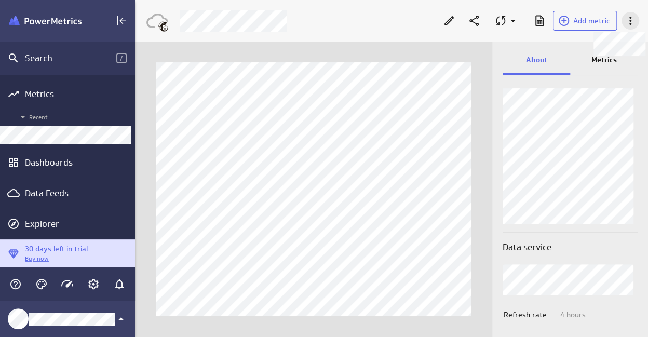
click at [633, 25] on icon at bounding box center [630, 21] width 12 height 12
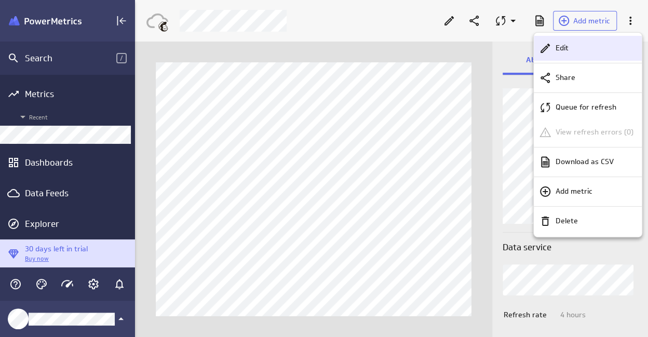
click at [567, 47] on p "Edit" at bounding box center [562, 48] width 13 height 11
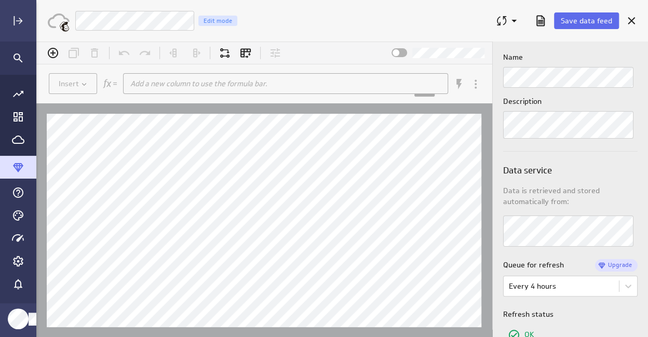
click at [172, 87] on div "Add a new column to use the formula bar. ​" at bounding box center [278, 83] width 308 height 12
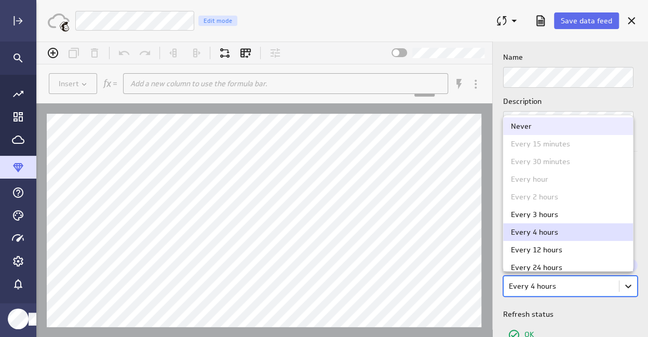
click at [626, 285] on body "(no message) Insert Add a new column to use the formula bar. ​ Hints: Enter = A…" at bounding box center [342, 190] width 612 height 296
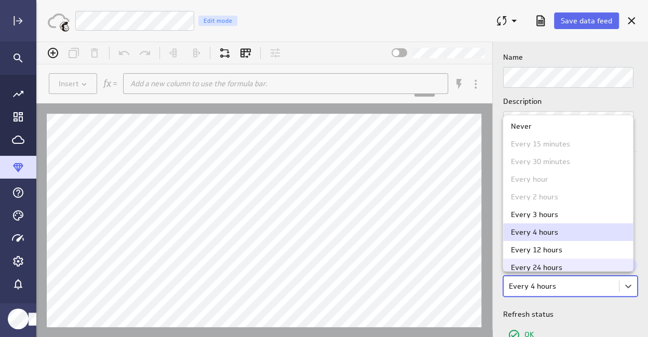
scroll to position [7, 0]
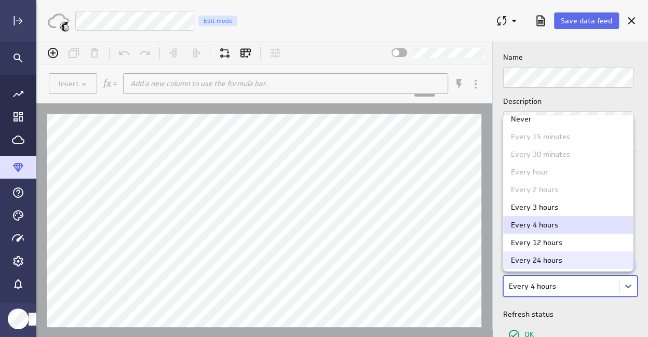
click at [528, 259] on div "Every 24 hours" at bounding box center [536, 260] width 51 height 7
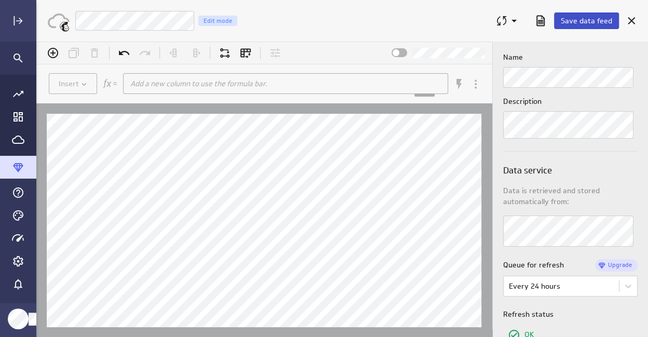
click at [582, 20] on span "Save data feed" at bounding box center [586, 20] width 51 height 9
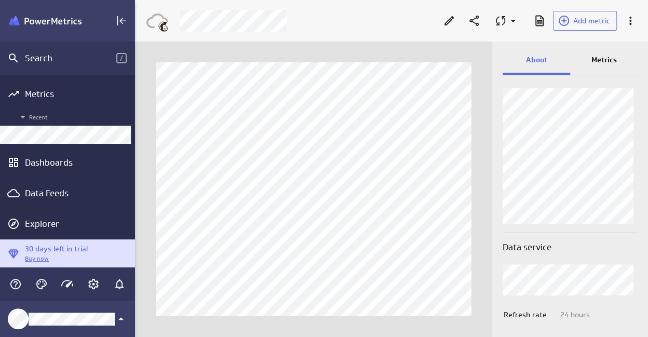
drag, startPoint x: 65, startPoint y: 189, endPoint x: 28, endPoint y: 175, distance: 40.0
click at [65, 189] on div "Data Feeds" at bounding box center [67, 193] width 85 height 11
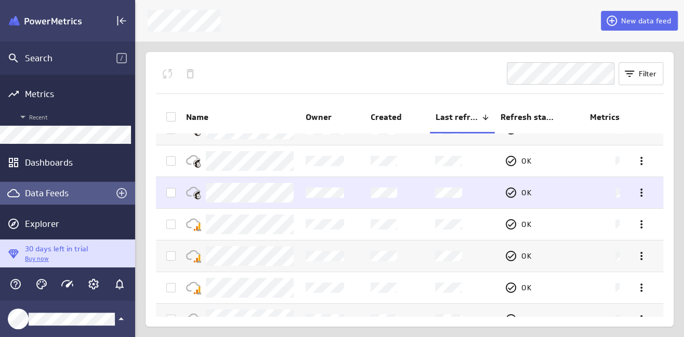
scroll to position [37, 0]
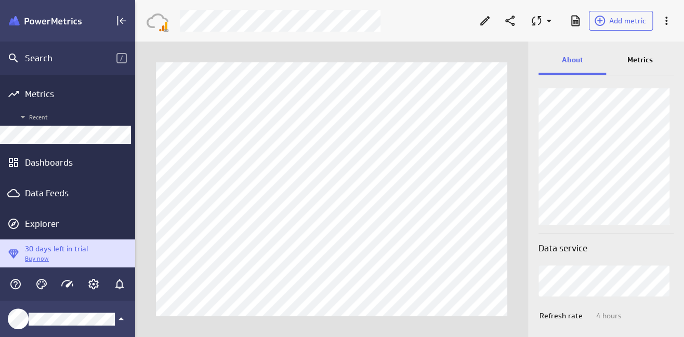
click at [645, 57] on p "Metrics" at bounding box center [639, 60] width 25 height 11
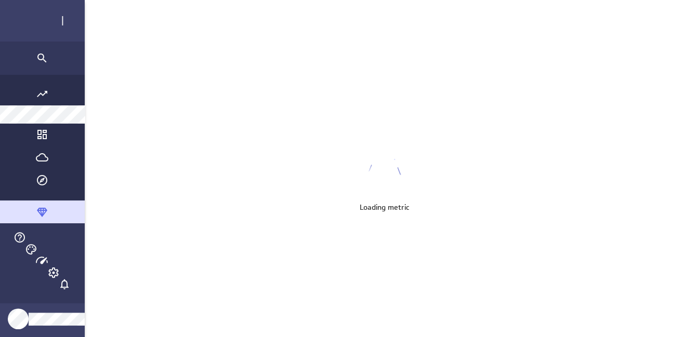
scroll to position [353, 663]
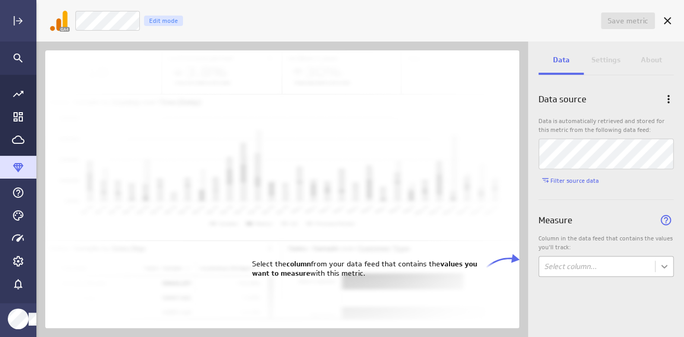
click at [648, 260] on body "Save metric Untitled Edit mode Data Settings About Data source Data is automati…" at bounding box center [342, 168] width 684 height 337
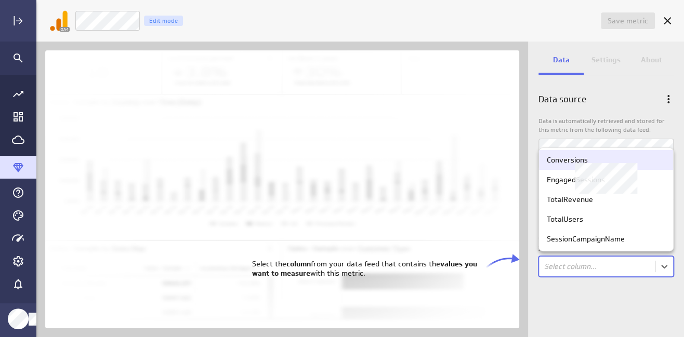
click at [579, 162] on div "Conversions" at bounding box center [567, 159] width 41 height 9
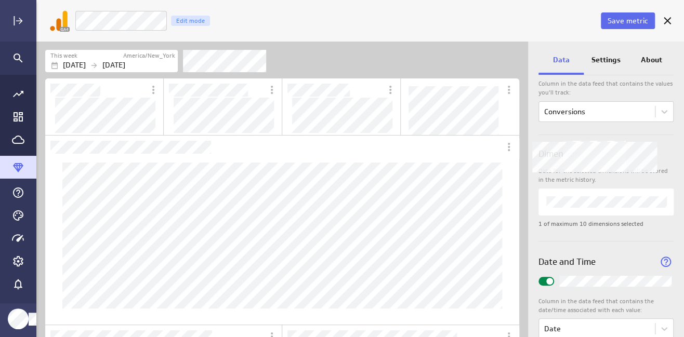
scroll to position [156, 0]
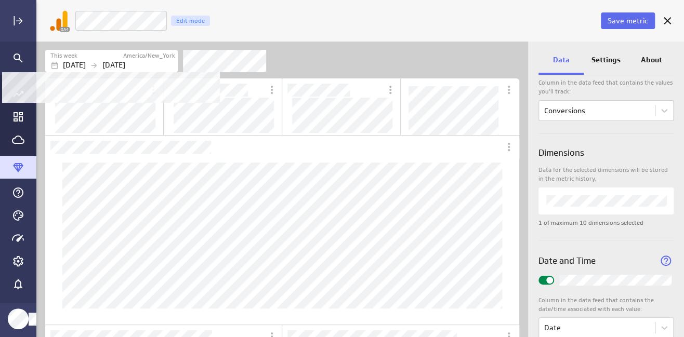
click at [105, 60] on div "[DATE] [DATE]" at bounding box center [112, 65] width 125 height 11
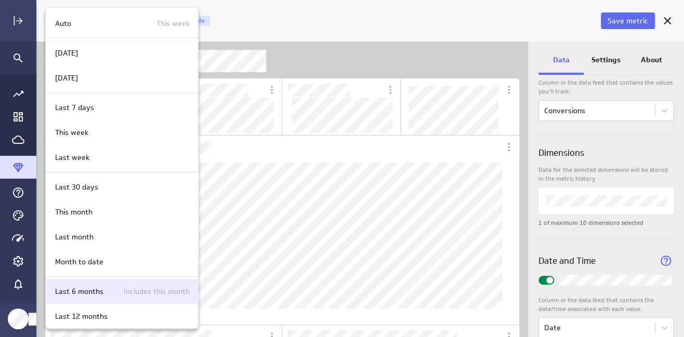
click at [95, 286] on p "Last 6 months" at bounding box center [79, 291] width 48 height 11
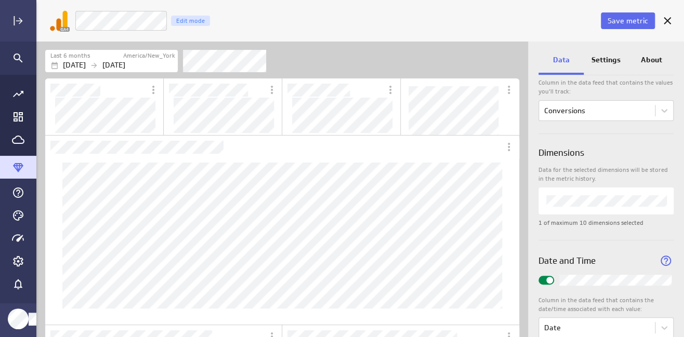
click at [418, 39] on div "Save metric Conversions Edit mode" at bounding box center [359, 21] width 647 height 42
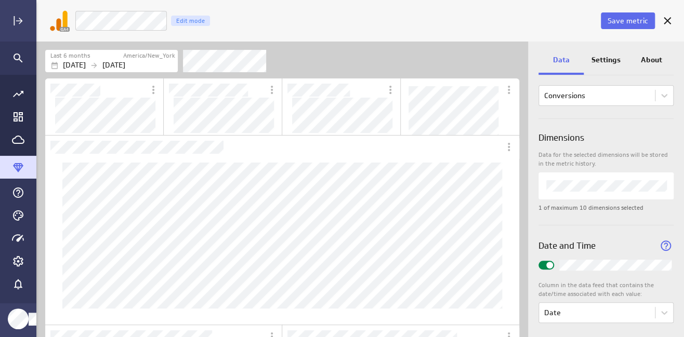
scroll to position [179, 0]
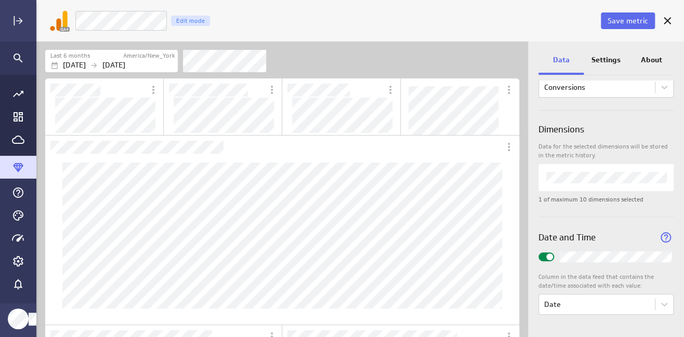
click at [549, 255] on span "Widget Properties" at bounding box center [549, 257] width 7 height 7
click at [0, 0] on input "Widget Properties" at bounding box center [0, 0] width 0 height 0
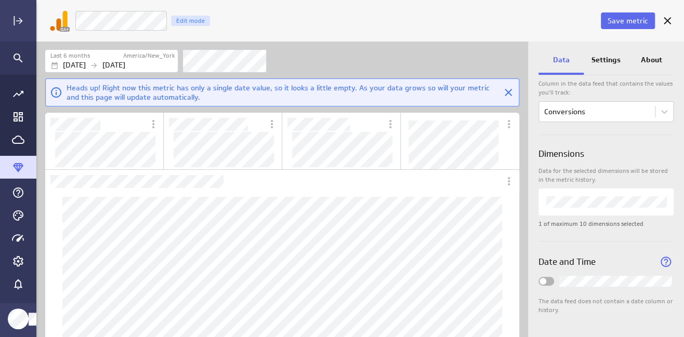
scroll to position [154, 0]
click at [543, 280] on span "Widget Properties" at bounding box center [542, 282] width 7 height 7
click at [0, 0] on input "Widget Properties" at bounding box center [0, 0] width 0 height 0
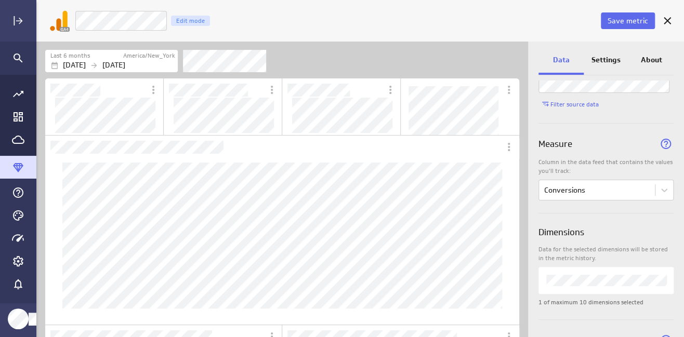
scroll to position [75, 0]
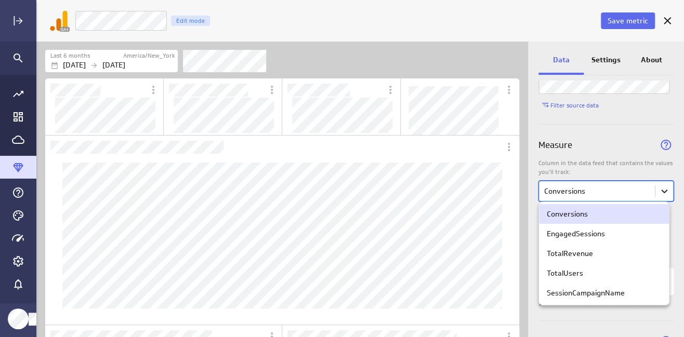
click at [648, 189] on body "Save metric Conversions Edit mode Last 6 months America/New_York [DATE] [DATE] …" at bounding box center [342, 168] width 684 height 337
click at [609, 252] on div "TotalRevenue" at bounding box center [604, 253] width 114 height 9
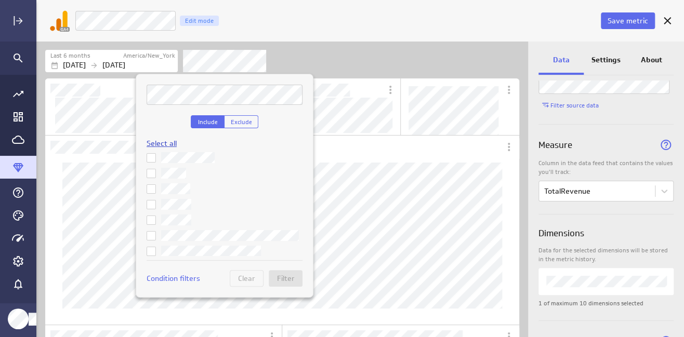
click at [167, 139] on span "Select all" at bounding box center [162, 143] width 30 height 9
click at [151, 156] on icon at bounding box center [151, 158] width 8 height 8
click at [0, 0] on input "checkbox" at bounding box center [0, 0] width 0 height 0
click at [151, 173] on icon at bounding box center [151, 173] width 8 height 8
click at [0, 0] on input "checkbox" at bounding box center [0, 0] width 0 height 0
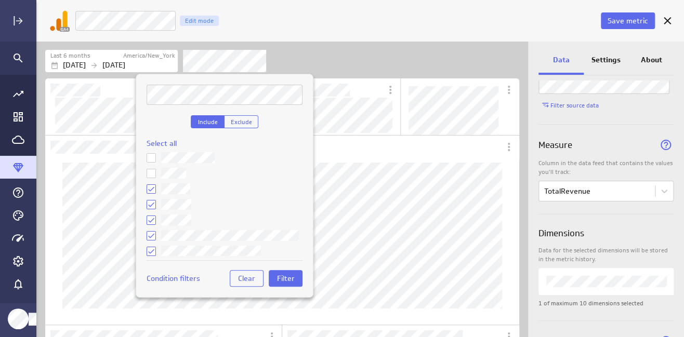
click at [149, 188] on icon at bounding box center [151, 189] width 8 height 8
click at [0, 0] on input "checkbox" at bounding box center [0, 0] width 0 height 0
click at [150, 206] on icon at bounding box center [151, 205] width 8 height 8
click at [0, 0] on input "checkbox" at bounding box center [0, 0] width 0 height 0
click at [149, 221] on icon at bounding box center [151, 220] width 6 height 5
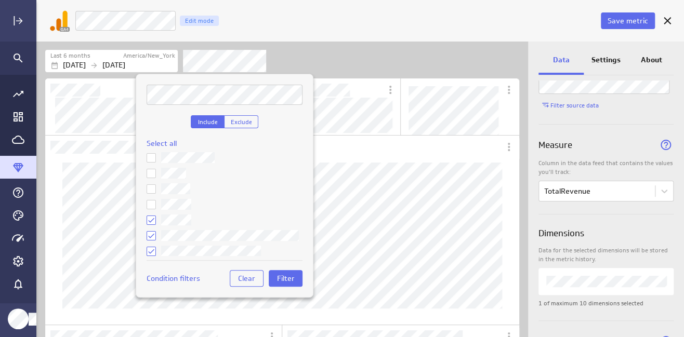
click at [0, 0] on input "checkbox" at bounding box center [0, 0] width 0 height 0
click at [151, 233] on icon at bounding box center [151, 236] width 8 height 8
click at [0, 0] on input "checkbox" at bounding box center [0, 0] width 0 height 0
click at [151, 249] on icon at bounding box center [151, 251] width 8 height 8
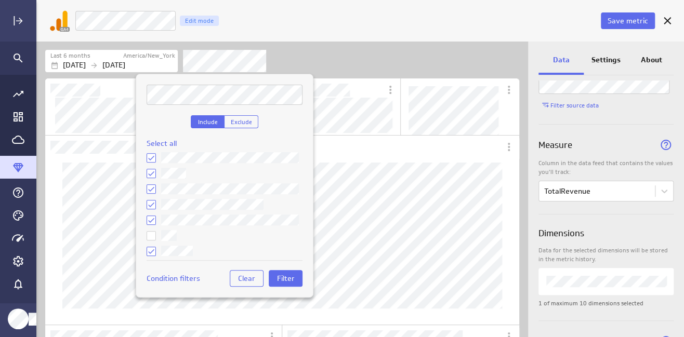
click at [0, 0] on input "checkbox" at bounding box center [0, 0] width 0 height 0
click at [150, 170] on icon at bounding box center [151, 173] width 8 height 8
click at [0, 0] on input "checkbox" at bounding box center [0, 0] width 0 height 0
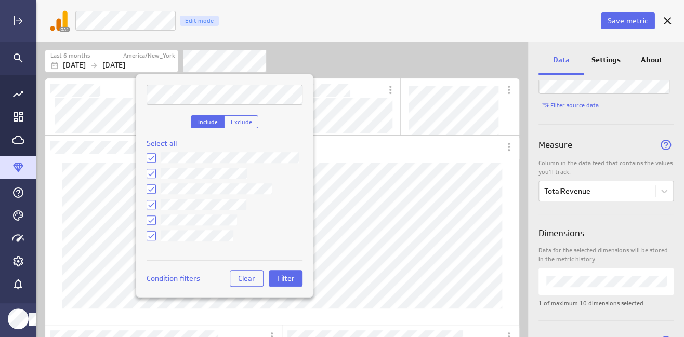
click at [151, 204] on icon at bounding box center [151, 205] width 6 height 5
click at [0, 0] on input "checkbox" at bounding box center [0, 0] width 0 height 0
click at [150, 218] on icon at bounding box center [151, 220] width 8 height 8
click at [0, 0] on input "checkbox" at bounding box center [0, 0] width 0 height 0
click at [150, 218] on icon at bounding box center [151, 220] width 8 height 8
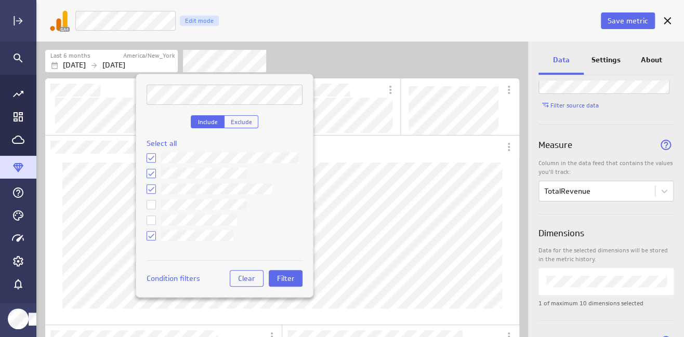
click at [0, 0] on input "checkbox" at bounding box center [0, 0] width 0 height 0
click at [284, 278] on span "Filter" at bounding box center [285, 278] width 18 height 9
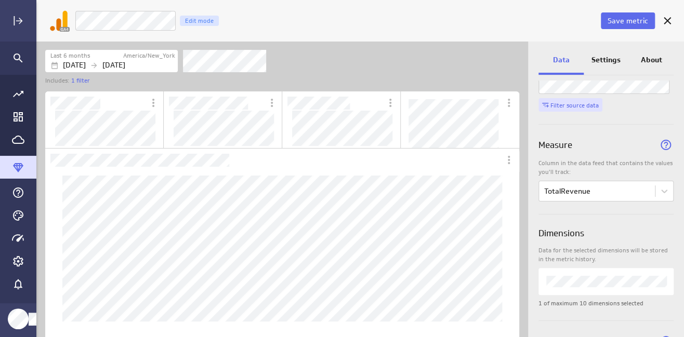
scroll to position [23, 0]
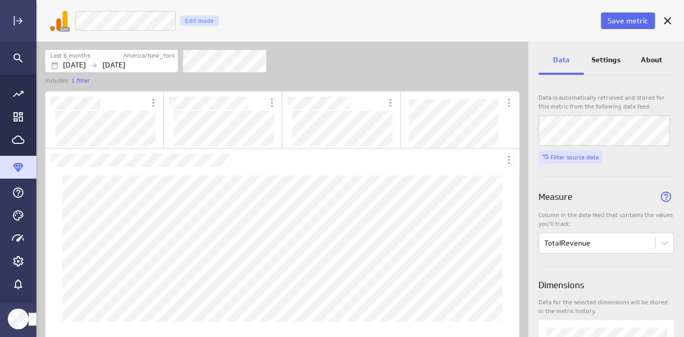
click at [565, 159] on span "Filter source data" at bounding box center [574, 157] width 48 height 8
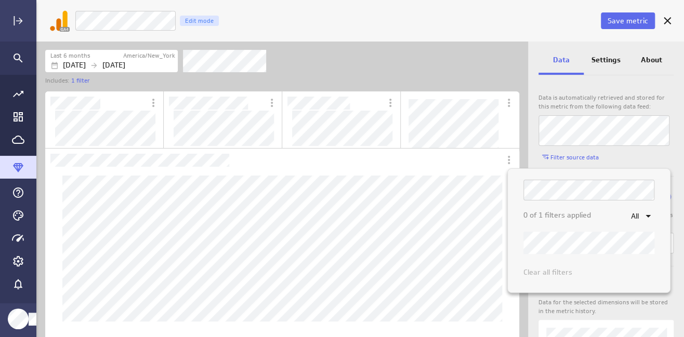
click at [564, 81] on div at bounding box center [342, 168] width 684 height 337
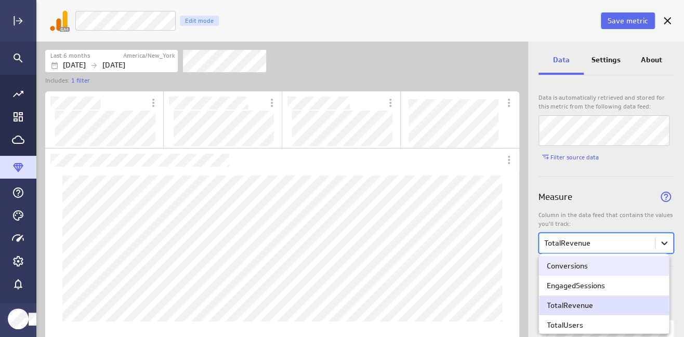
click at [648, 246] on body "Save metric TotalRevenue Edit mode Last 6 months America/New_York [DATE] [DATE]…" at bounding box center [342, 168] width 684 height 337
click at [601, 267] on div "Conversions" at bounding box center [604, 265] width 114 height 9
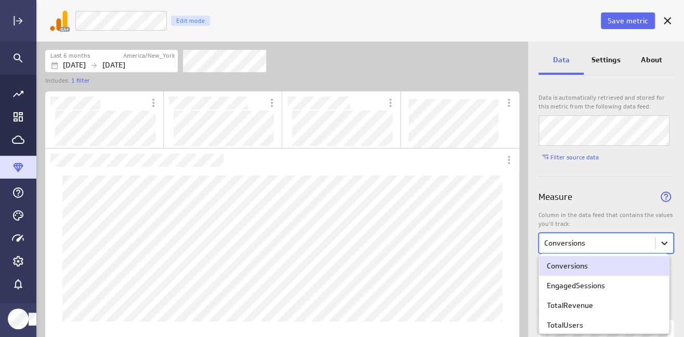
click at [648, 247] on body "Save metric Conversions Edit mode Last 6 months America/New_York [DATE] [DATE] …" at bounding box center [342, 168] width 684 height 337
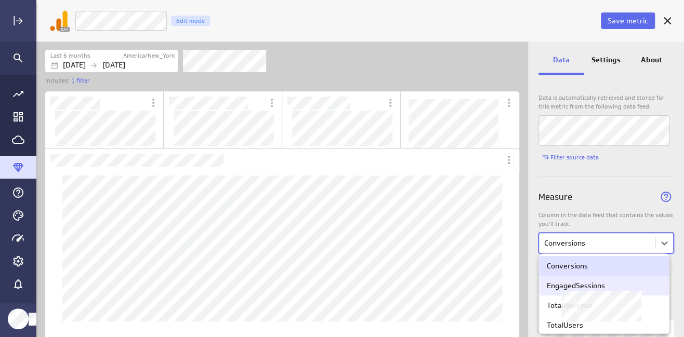
click at [623, 289] on div "EngagedSessions" at bounding box center [604, 285] width 114 height 9
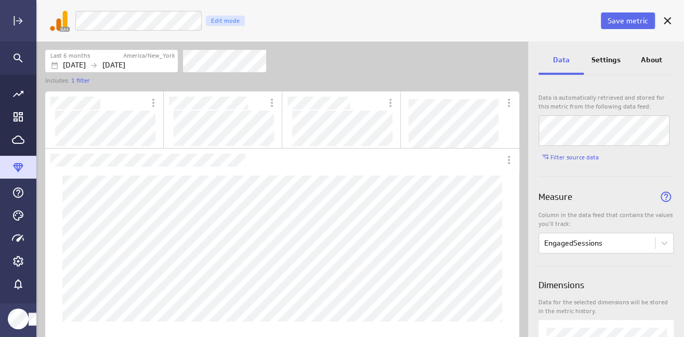
click at [353, 72] on div "Filters" at bounding box center [351, 60] width 336 height 23
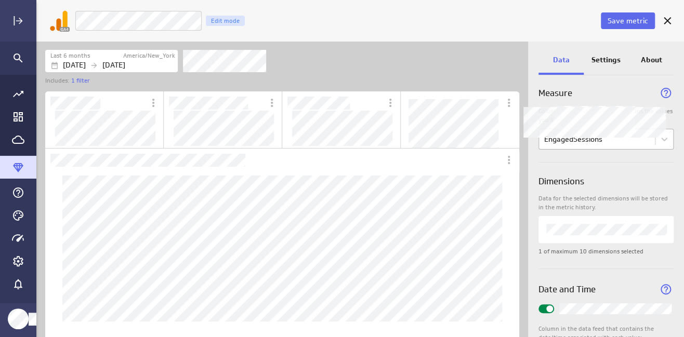
scroll to position [179, 0]
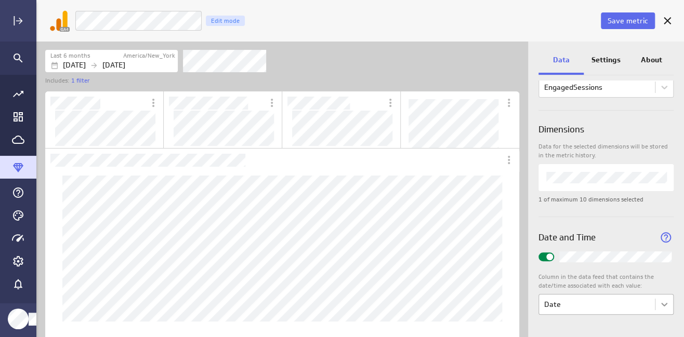
click at [648, 306] on body "Save metric EngagedSessions Edit mode Last 6 months America/New_York [DATE] [DA…" at bounding box center [342, 168] width 684 height 337
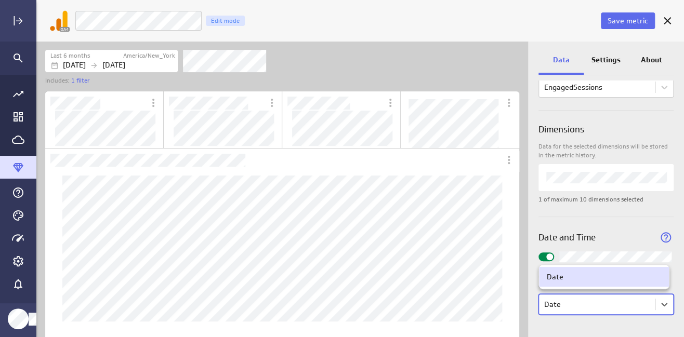
click at [579, 302] on div at bounding box center [342, 168] width 684 height 337
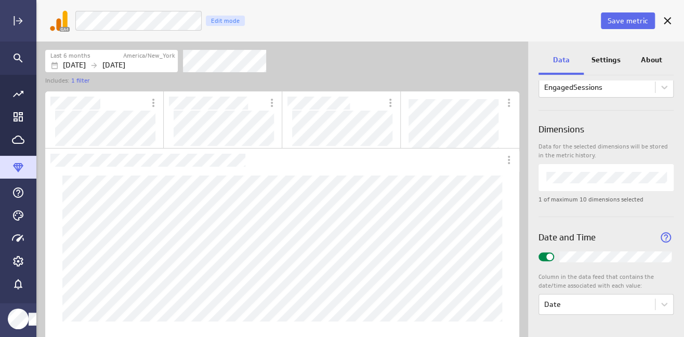
click at [605, 217] on div "Date and Time" at bounding box center [605, 234] width 135 height 34
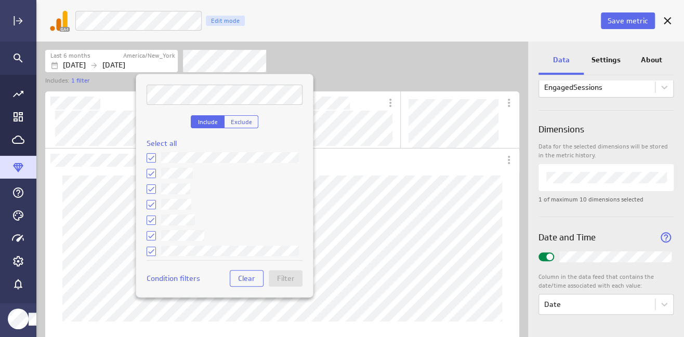
scroll to position [117, 0]
click at [207, 122] on span "Include" at bounding box center [207, 122] width 20 height 8
click at [248, 119] on span "Exclude" at bounding box center [240, 122] width 21 height 8
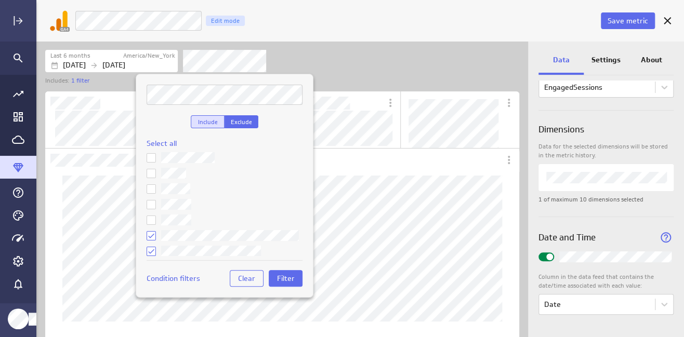
click at [202, 119] on span "Include" at bounding box center [207, 122] width 20 height 8
click at [345, 71] on div at bounding box center [342, 168] width 684 height 337
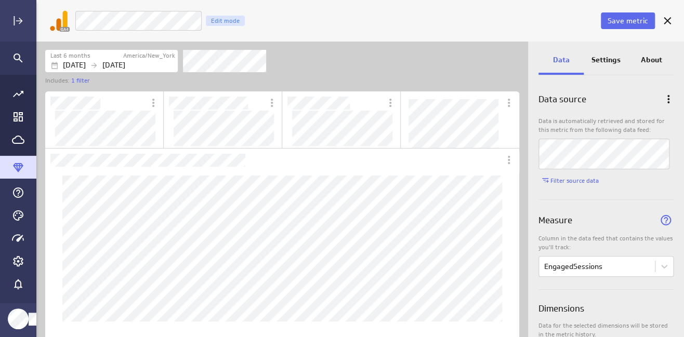
click at [605, 55] on p "Settings" at bounding box center [605, 60] width 29 height 11
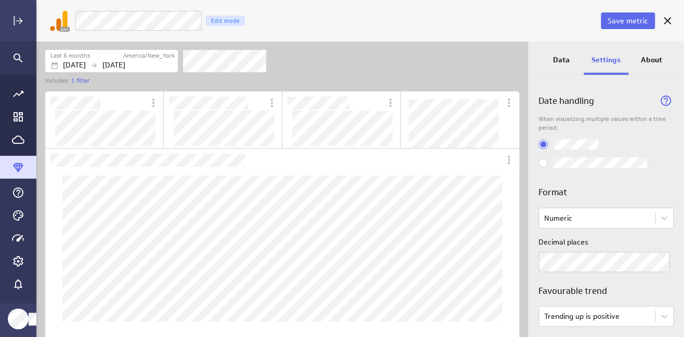
click at [567, 58] on p "Data" at bounding box center [560, 60] width 17 height 11
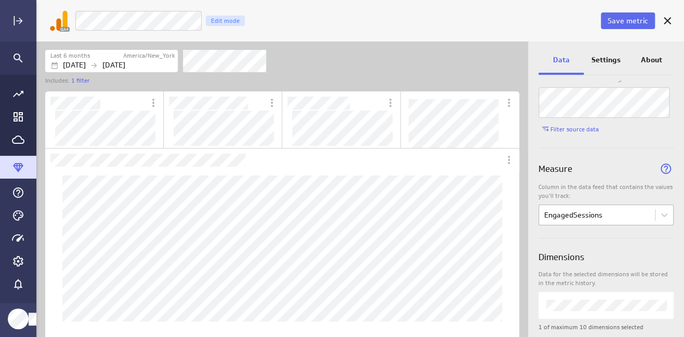
scroll to position [52, 0]
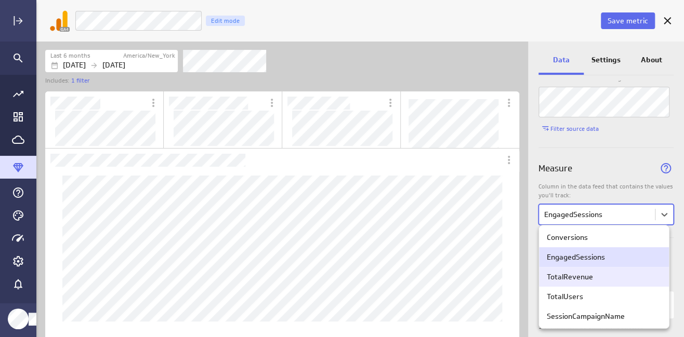
click at [599, 285] on div "TotalRevenue" at bounding box center [604, 277] width 130 height 20
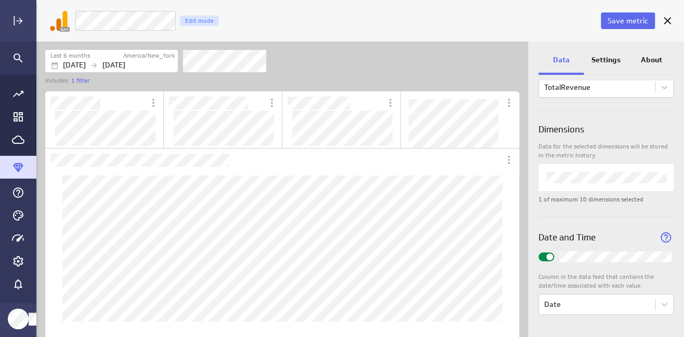
scroll to position [127, 0]
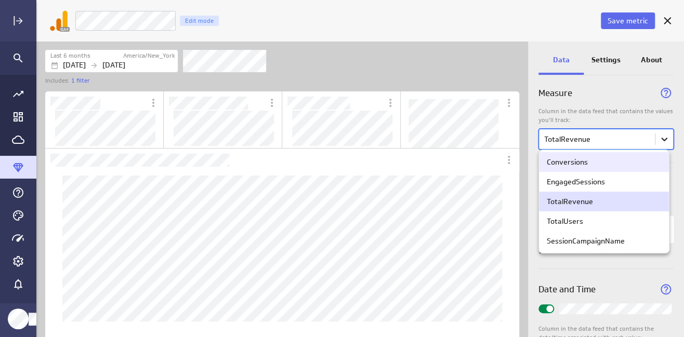
click at [648, 134] on body "Save metric TotalRevenue Edit mode Last 6 months America/New_York [DATE] [DATE]…" at bounding box center [342, 168] width 684 height 337
click at [622, 160] on div "Conversions" at bounding box center [604, 161] width 114 height 9
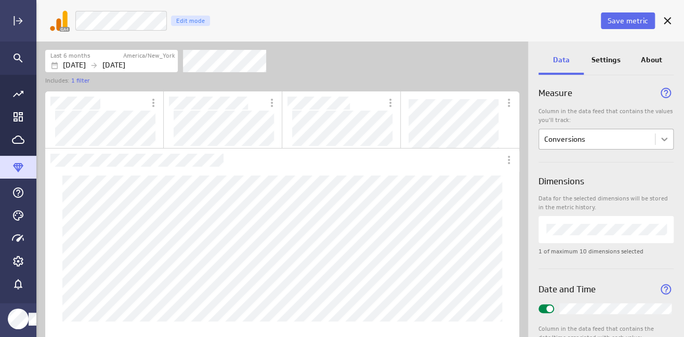
click at [648, 141] on body "Save metric Conversions Edit mode Last 6 months America/New_York [DATE] [DATE] …" at bounding box center [342, 168] width 684 height 337
click at [648, 144] on body "Save metric Conversions Edit mode Last 6 months America/New_York [DATE] [DATE] …" at bounding box center [342, 168] width 684 height 337
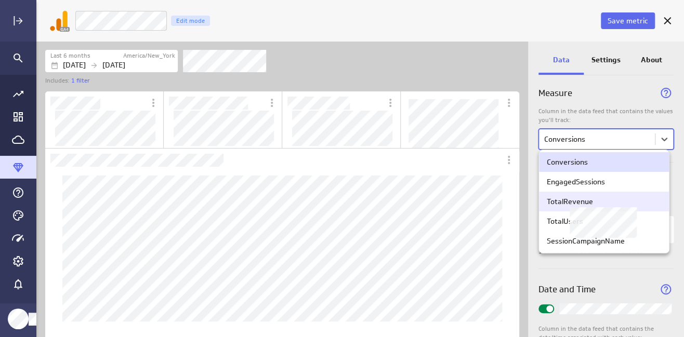
click at [600, 202] on div "TotalRevenue" at bounding box center [604, 201] width 114 height 9
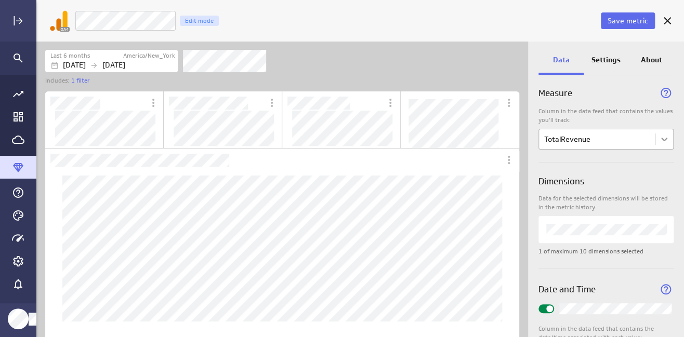
click at [648, 140] on body "Save metric TotalRevenue Edit mode Last 6 months America/New_York [DATE] [DATE]…" at bounding box center [342, 168] width 684 height 337
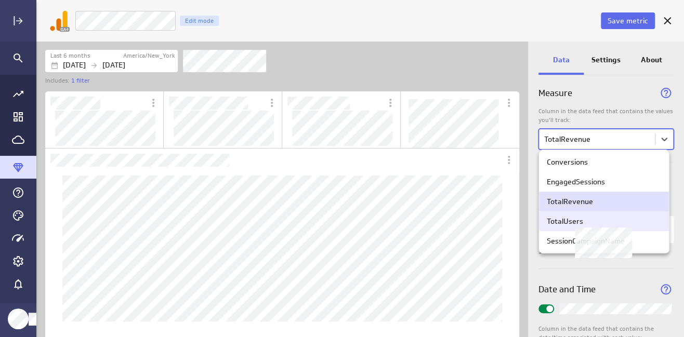
click at [606, 223] on div "TotalUsers" at bounding box center [604, 221] width 114 height 9
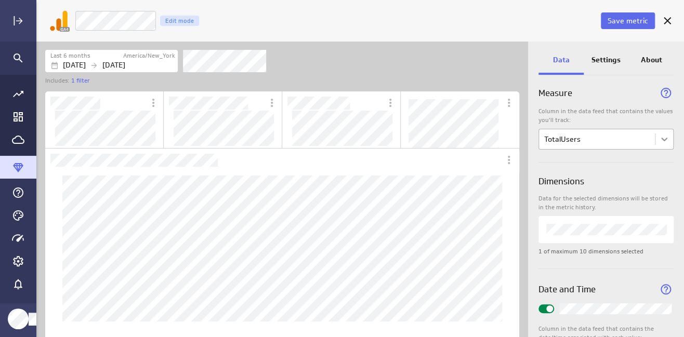
click at [648, 140] on body "Save metric TotalUsers Edit mode Last 6 months America/New_York [DATE] [DATE] I…" at bounding box center [342, 168] width 684 height 337
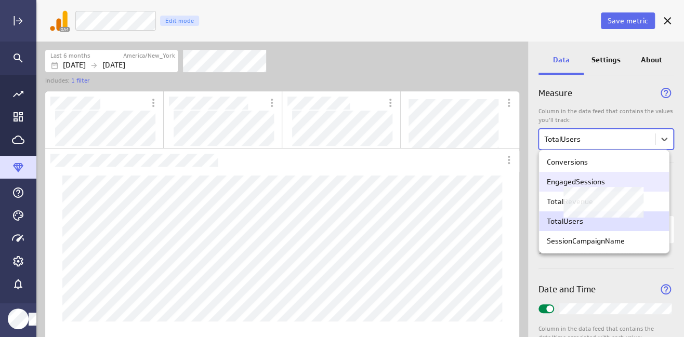
click at [634, 184] on div "EngagedSessions" at bounding box center [604, 181] width 114 height 9
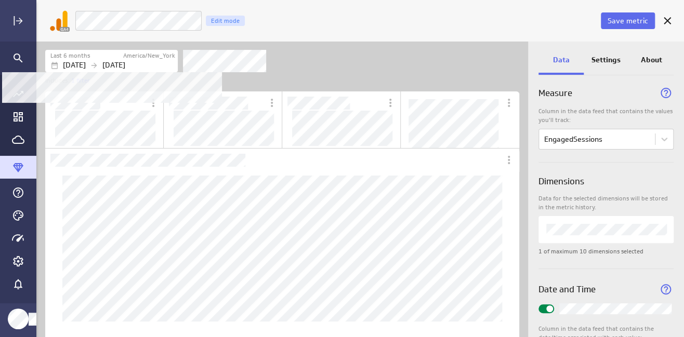
click at [86, 61] on p "[DATE]" at bounding box center [74, 65] width 23 height 11
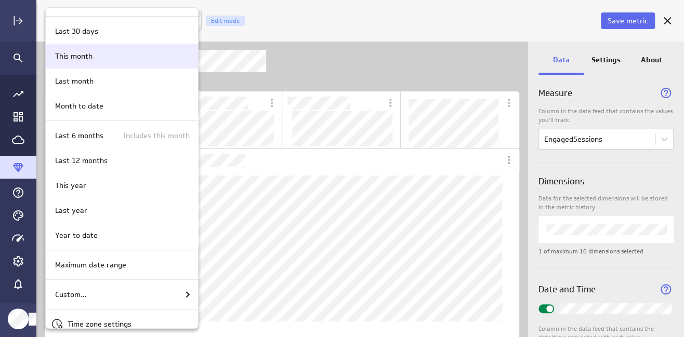
scroll to position [166, 0]
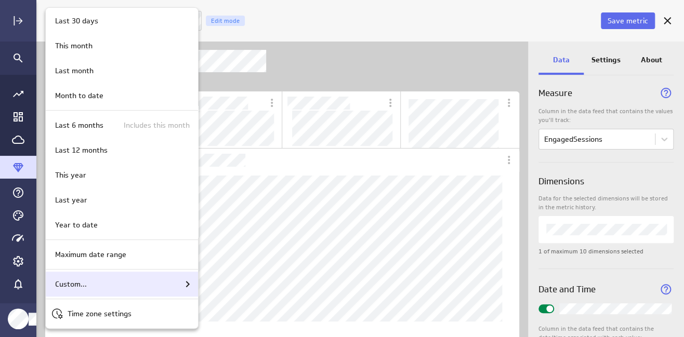
click at [86, 287] on div "Custom..." at bounding box center [122, 284] width 143 height 12
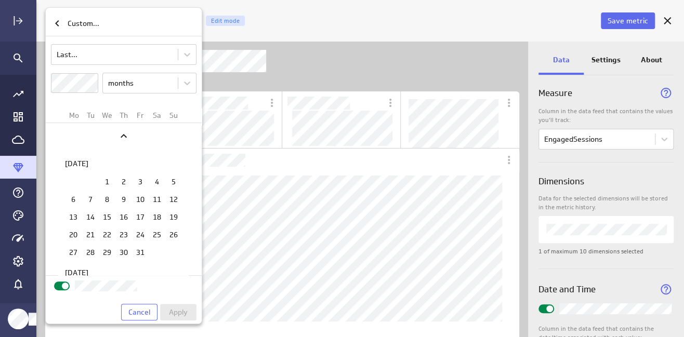
scroll to position [1341, 0]
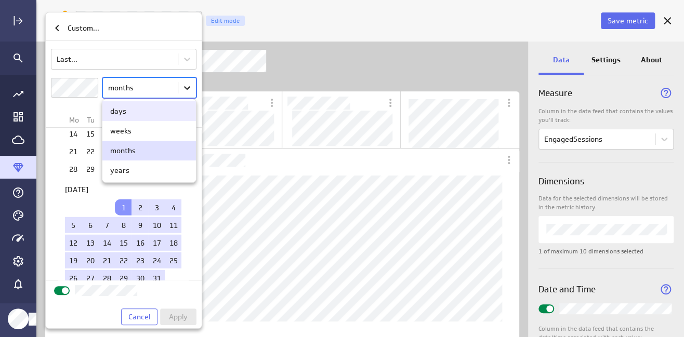
click at [185, 89] on body "Save metric EngagedSessions Edit mode Last 6 months America/New_York [DATE] [DA…" at bounding box center [342, 168] width 684 height 337
click at [171, 110] on div "days" at bounding box center [148, 111] width 77 height 9
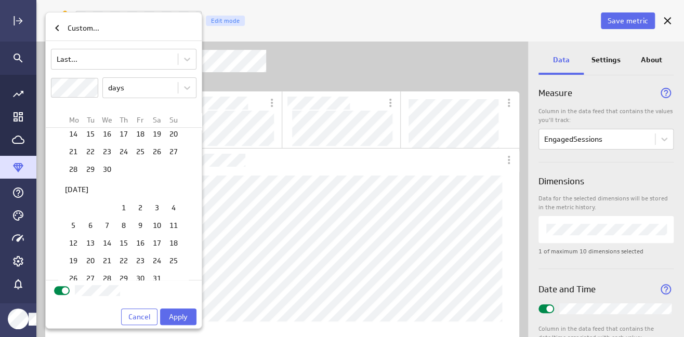
click at [42, 87] on div "Custom... Last... days Mo Tu We Th Fr Sa Su [DATE] 1 2 3 4 5 6 7 8 9 10 11 12 1…" at bounding box center [342, 168] width 684 height 337
click at [175, 314] on span "Apply" at bounding box center [178, 316] width 19 height 9
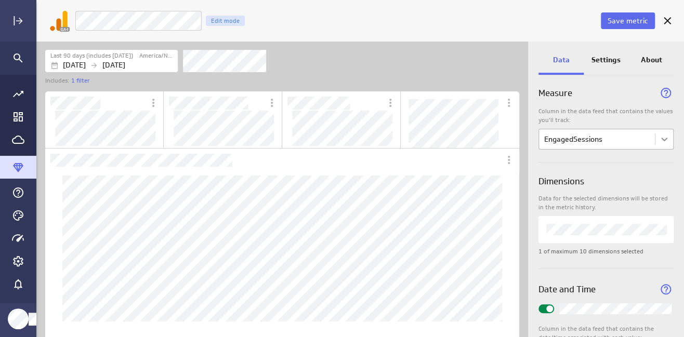
click at [648, 138] on body "Save metric EngagedSessions Edit mode Last 90 days (includes [DATE]) America/Ne…" at bounding box center [342, 168] width 684 height 337
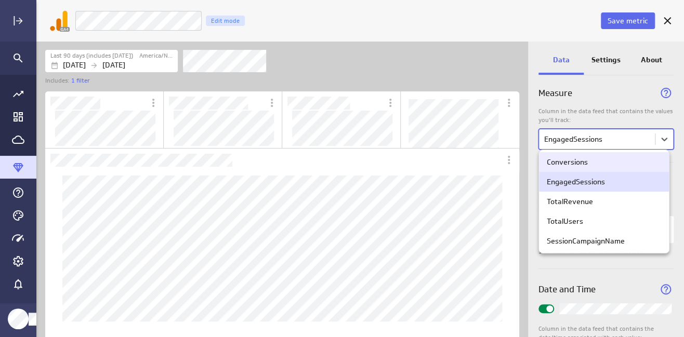
click at [648, 167] on div "Conversions" at bounding box center [604, 162] width 130 height 20
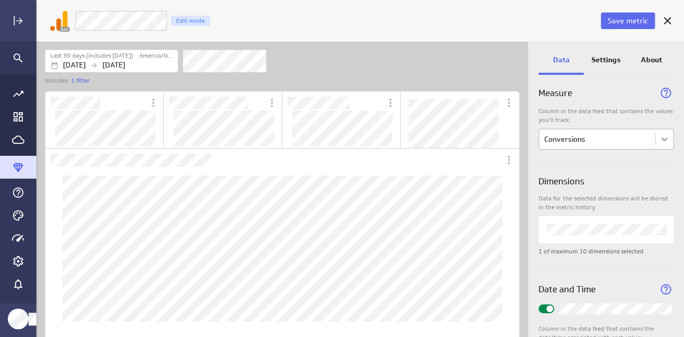
click at [648, 136] on body "Save metric Conversions Edit mode Last 90 days (includes [DATE]) America/New_Yo…" at bounding box center [342, 168] width 684 height 337
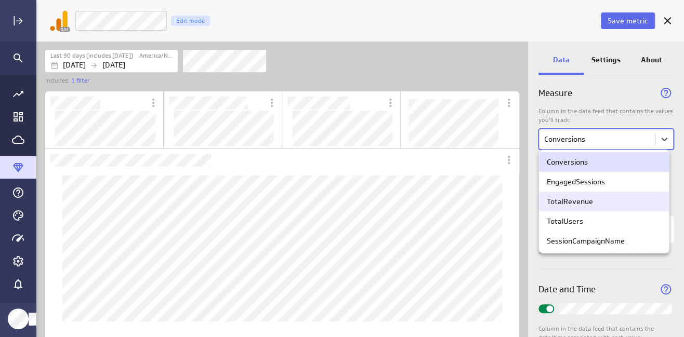
click at [648, 208] on div "TotalRevenue" at bounding box center [604, 202] width 130 height 20
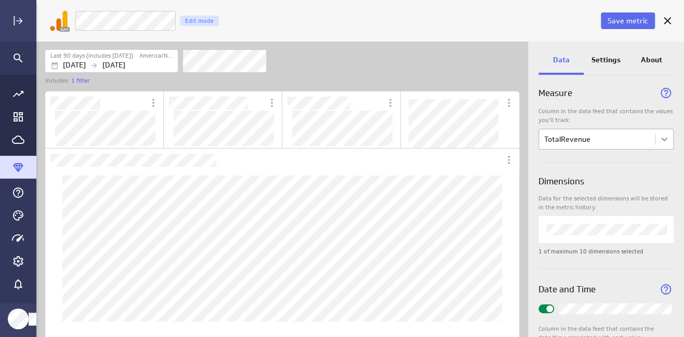
click at [648, 137] on body "Save metric TotalRevenue Edit mode Last 90 days (includes [DATE]) America/New_Y…" at bounding box center [342, 168] width 684 height 337
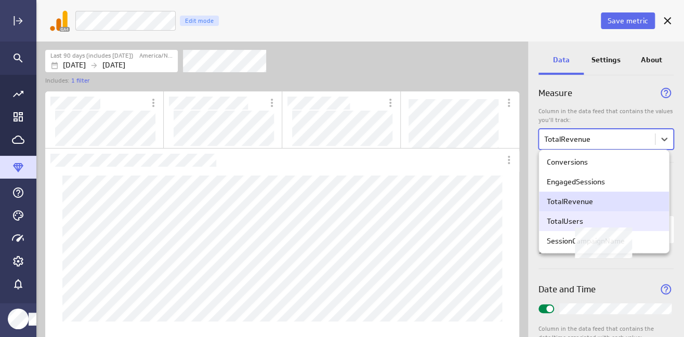
click at [627, 219] on div "TotalUsers" at bounding box center [604, 221] width 114 height 9
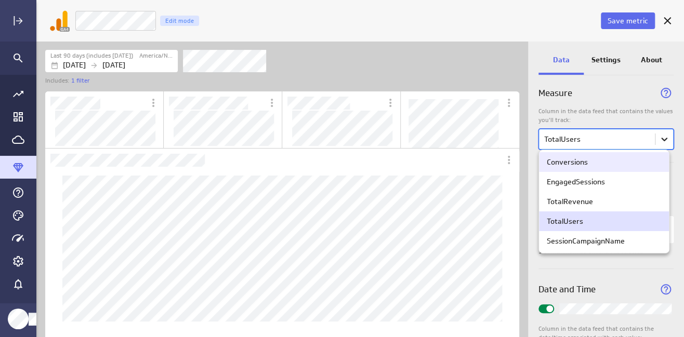
click at [648, 137] on body "Save metric TotalUsers Edit mode Last 90 days (includes [DATE]) America/New_Yor…" at bounding box center [342, 168] width 684 height 337
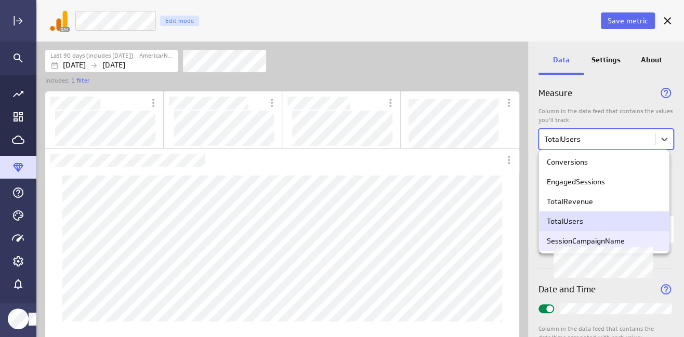
click at [627, 241] on div "SessionCampaignName" at bounding box center [604, 240] width 114 height 9
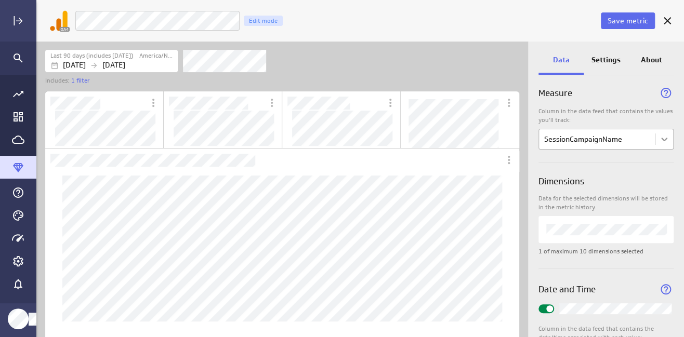
click at [648, 134] on body "Save metric SessionCampaignName Edit mode Last 90 days (includes [DATE]) [GEOGR…" at bounding box center [342, 168] width 684 height 337
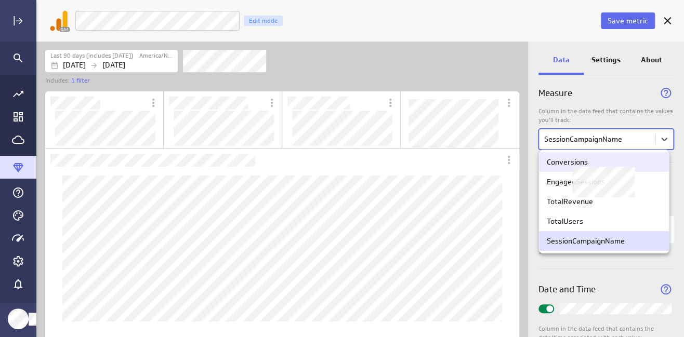
click at [639, 163] on div "Conversions" at bounding box center [604, 161] width 114 height 9
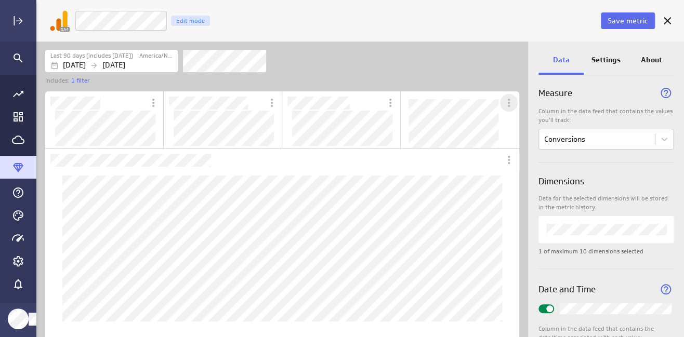
click at [507, 107] on icon "More actions" at bounding box center [508, 103] width 12 height 12
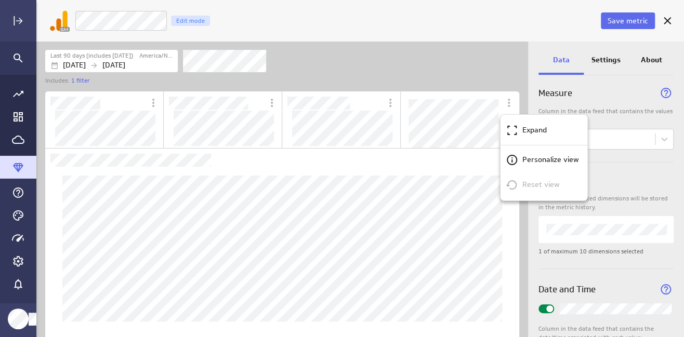
click at [490, 63] on div at bounding box center [342, 168] width 684 height 337
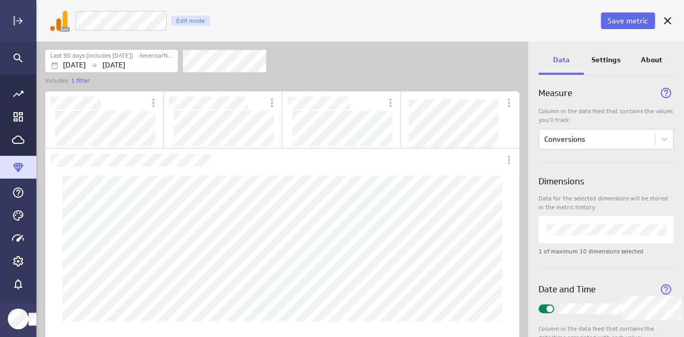
click at [648, 285] on icon "Widget Properties" at bounding box center [665, 289] width 10 height 10
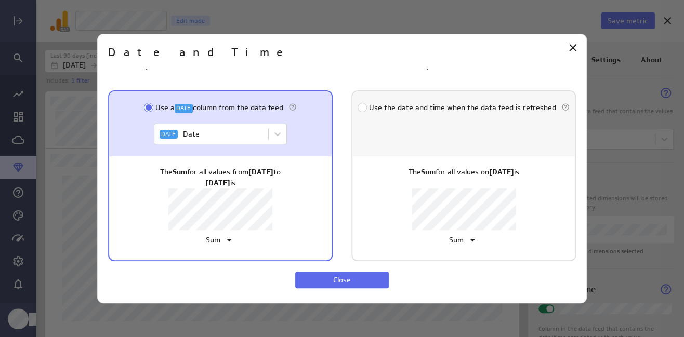
scroll to position [0, 0]
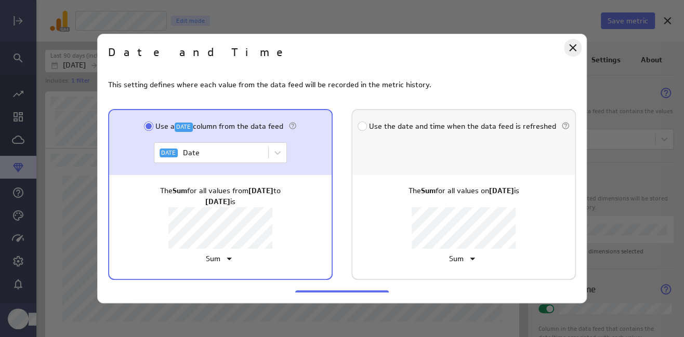
click at [570, 46] on icon "Close" at bounding box center [572, 48] width 12 height 12
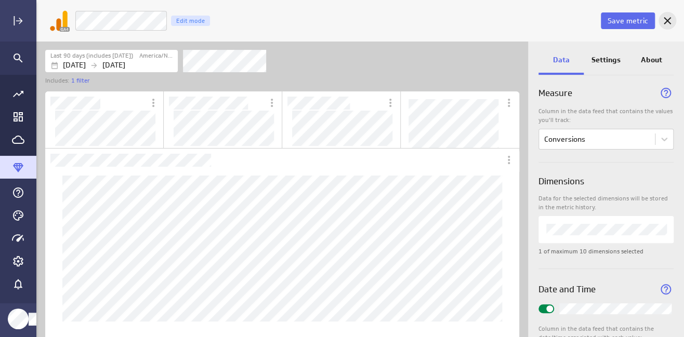
click at [648, 17] on icon "Cancel" at bounding box center [667, 21] width 12 height 12
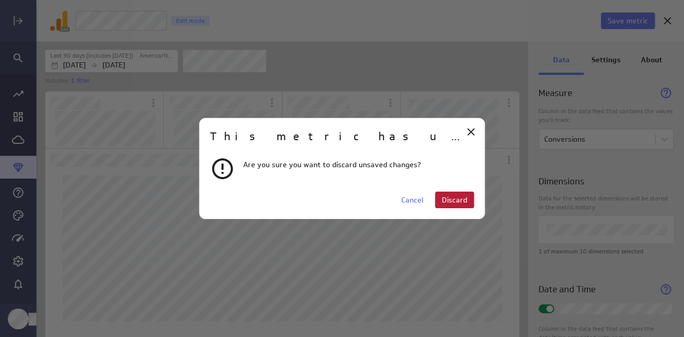
click at [462, 200] on span "Discard" at bounding box center [454, 199] width 25 height 9
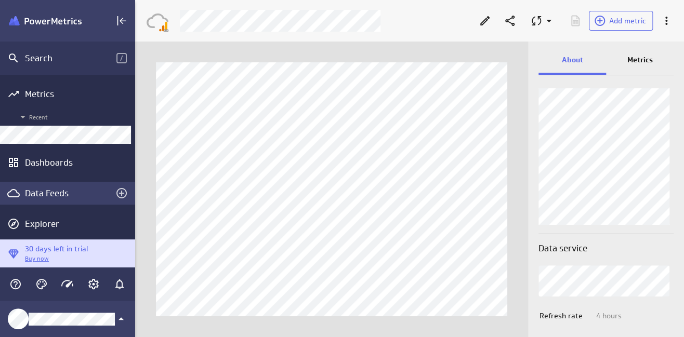
click at [47, 187] on div "Data Feeds" at bounding box center [67, 193] width 135 height 23
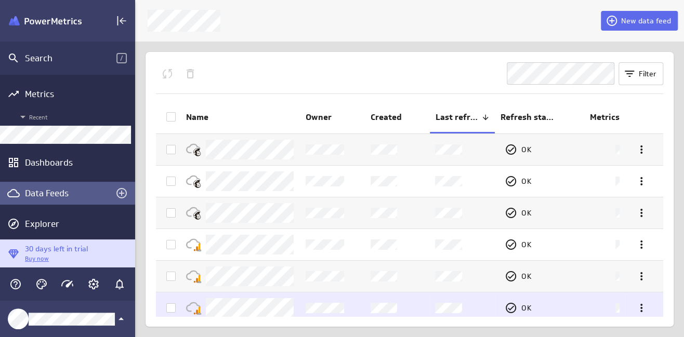
scroll to position [37, 0]
